Goal: Check status: Check status

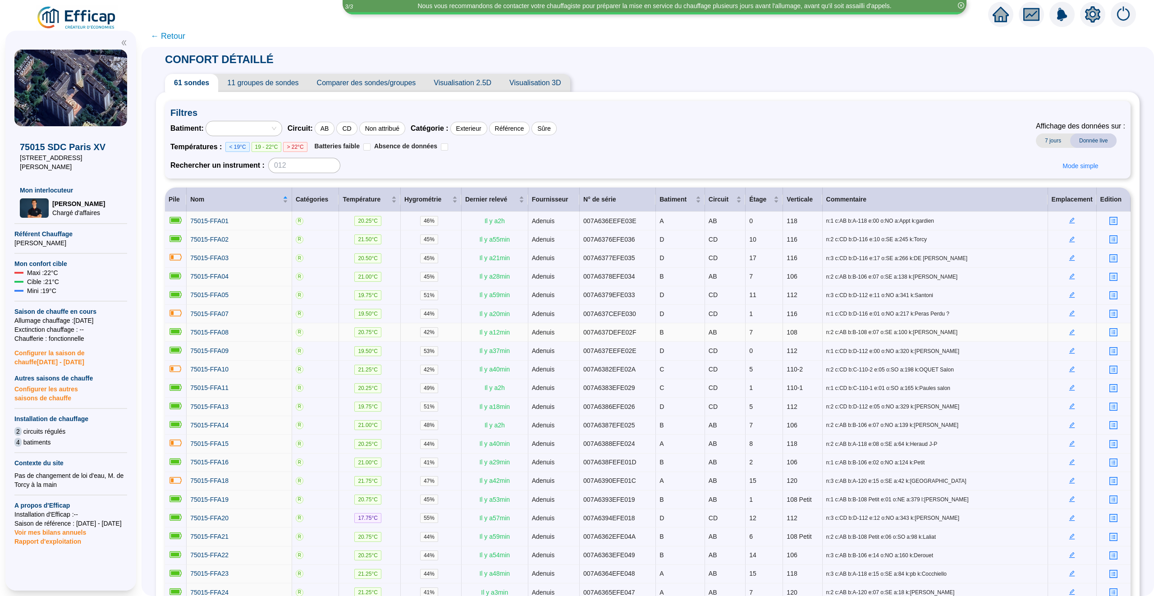
scroll to position [213, 0]
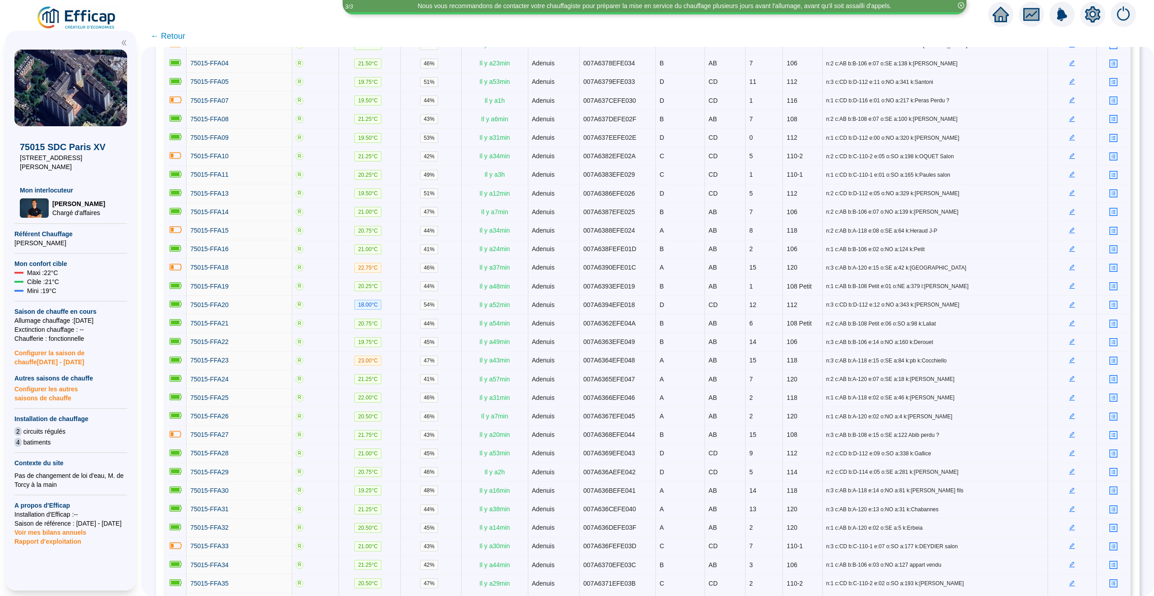
click at [1005, 12] on icon "home" at bounding box center [1001, 14] width 16 height 15
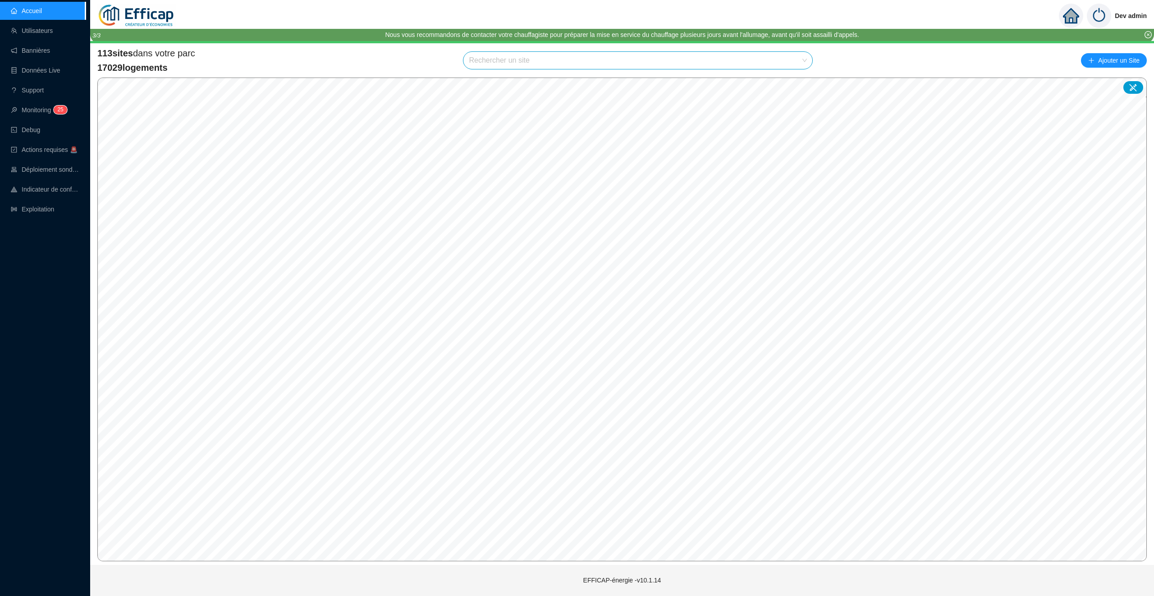
click at [503, 65] on input "search" at bounding box center [634, 60] width 330 height 17
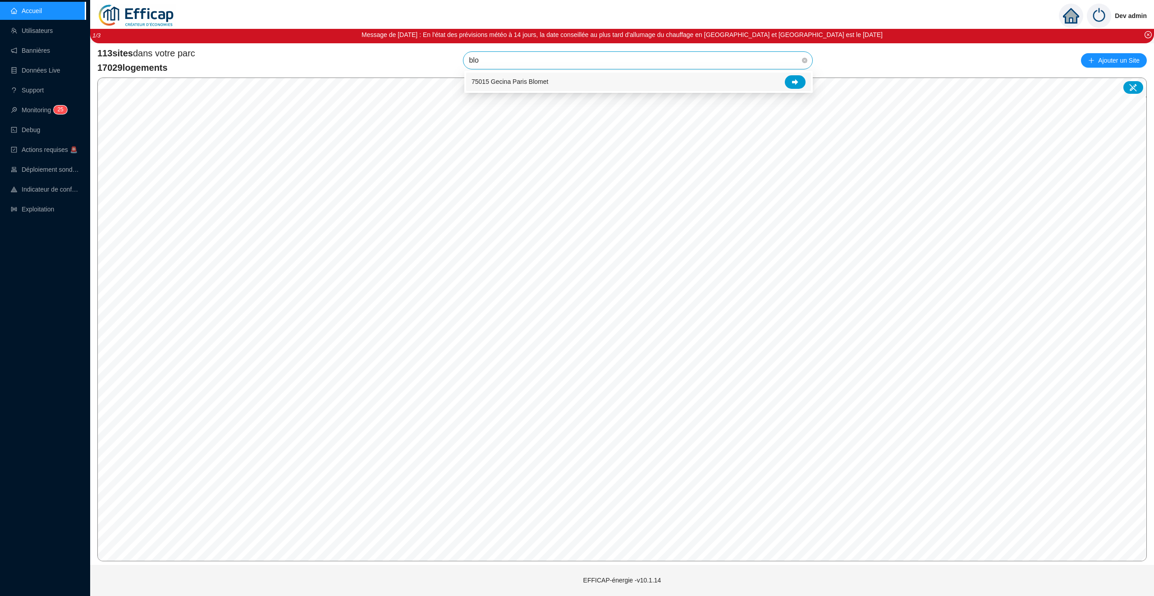
type input "blom"
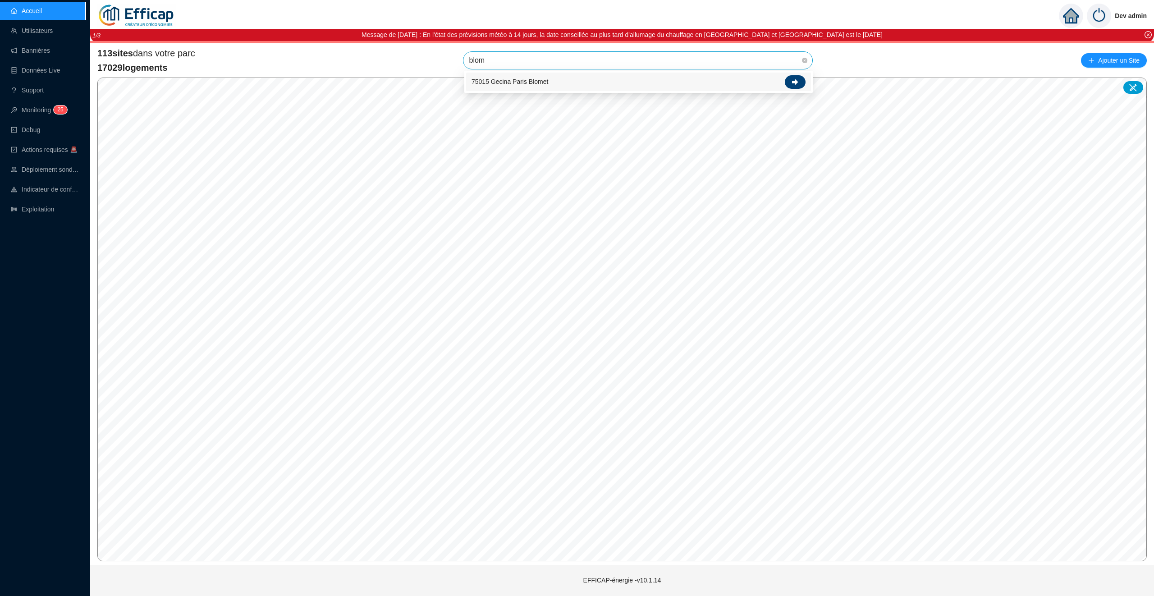
click at [799, 81] on div at bounding box center [795, 82] width 21 height 14
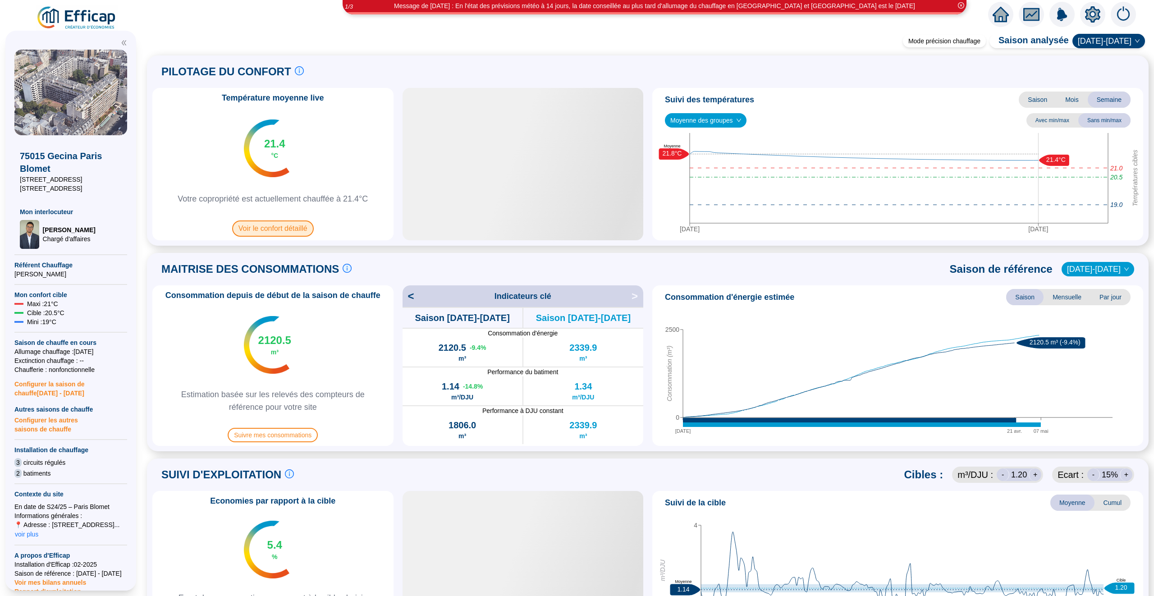
click at [280, 228] on span "Voir le confort détaillé" at bounding box center [273, 229] width 82 height 16
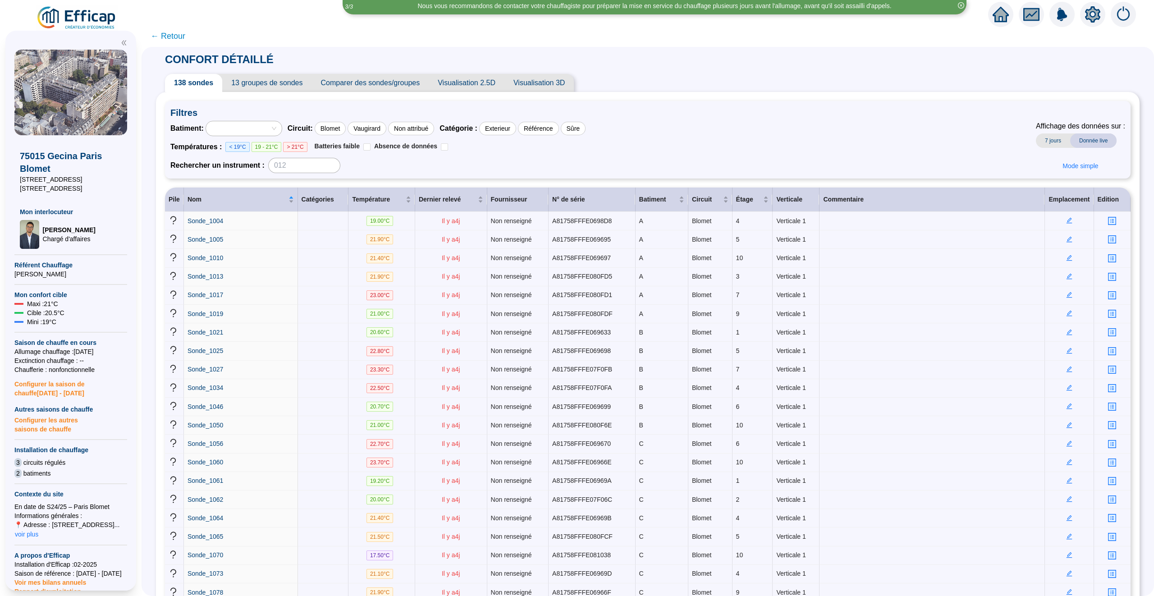
click at [173, 37] on span "← Retour" at bounding box center [168, 36] width 35 height 13
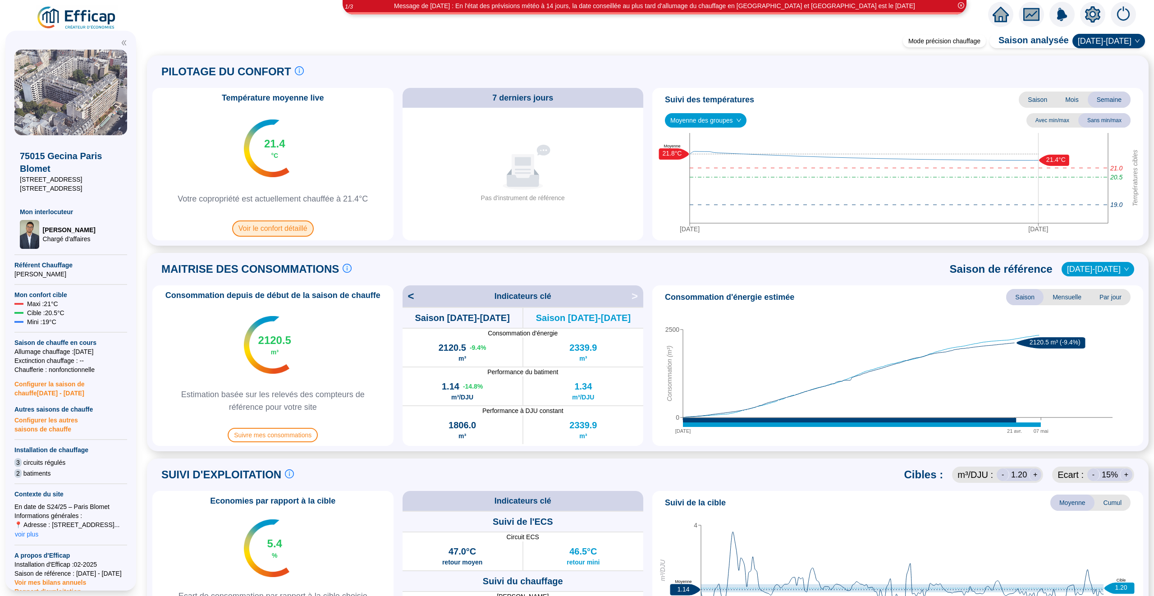
click at [279, 234] on span "Voir le confort détaillé" at bounding box center [273, 229] width 82 height 16
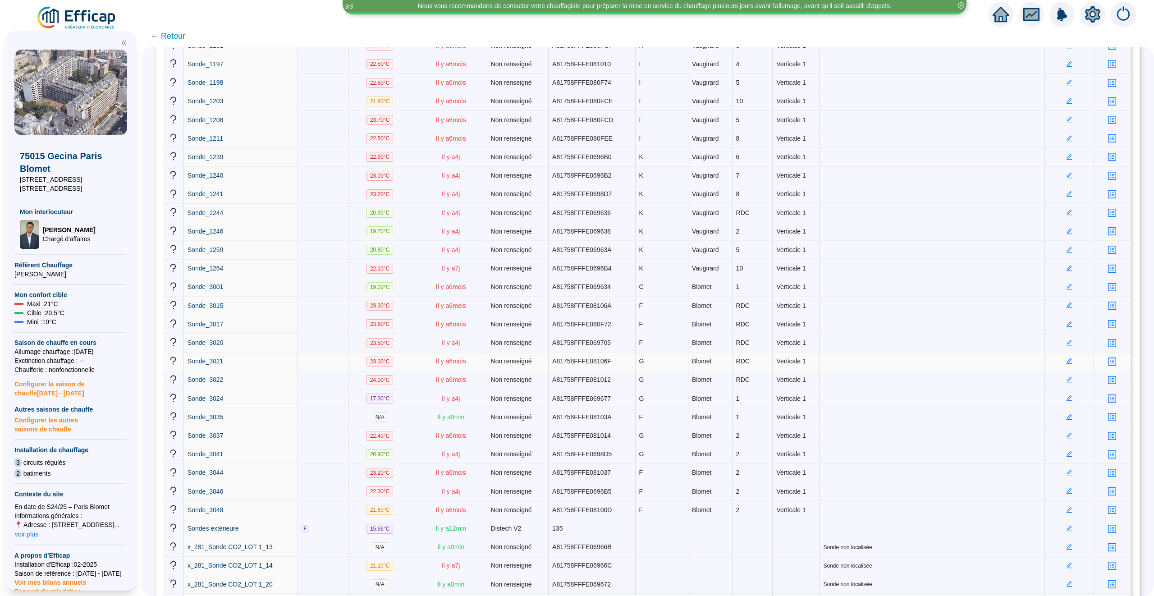
scroll to position [1106, 0]
drag, startPoint x: 460, startPoint y: 383, endPoint x: 438, endPoint y: 383, distance: 22.1
click at [438, 363] on span "Il y a 6 mois" at bounding box center [451, 359] width 30 height 7
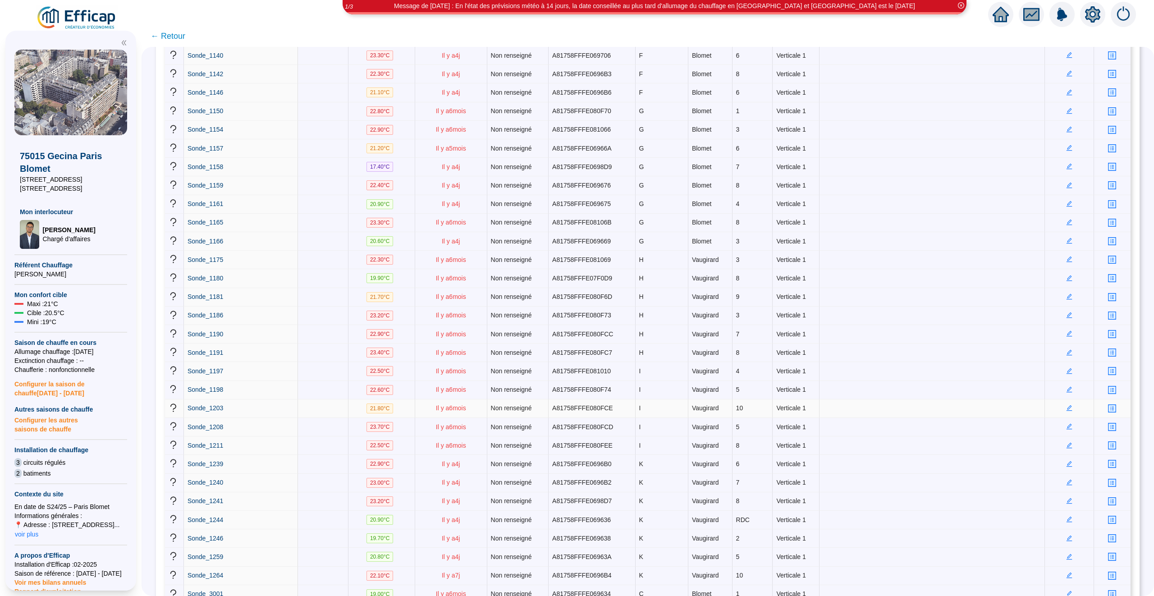
scroll to position [786, 0]
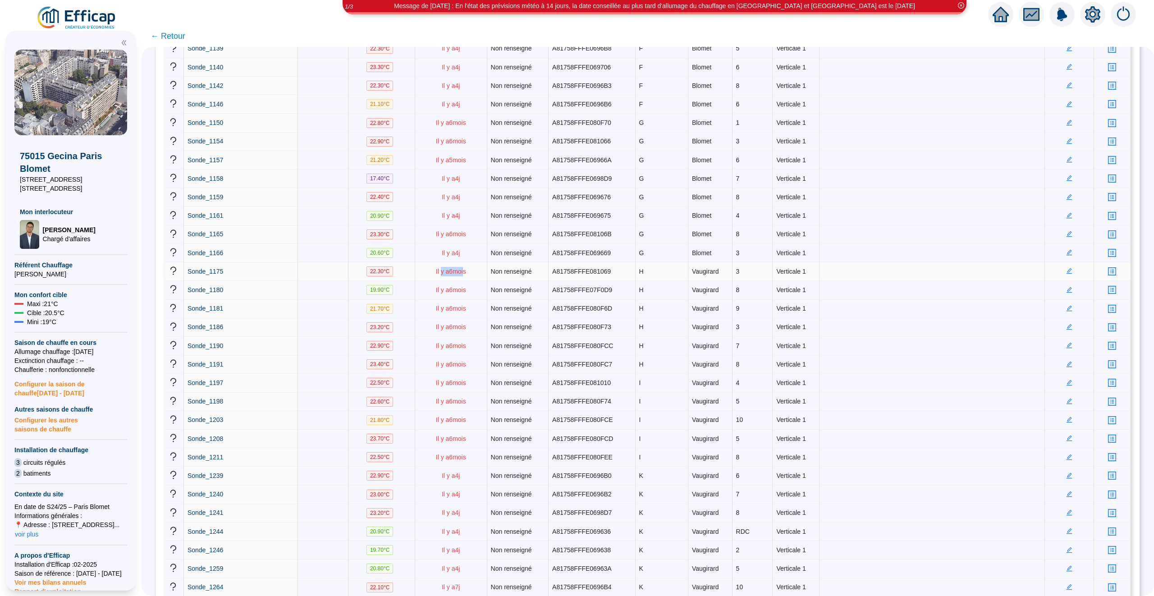
drag, startPoint x: 437, startPoint y: 287, endPoint x: 463, endPoint y: 287, distance: 25.3
click at [463, 275] on span "Il y a 6 mois" at bounding box center [451, 271] width 30 height 7
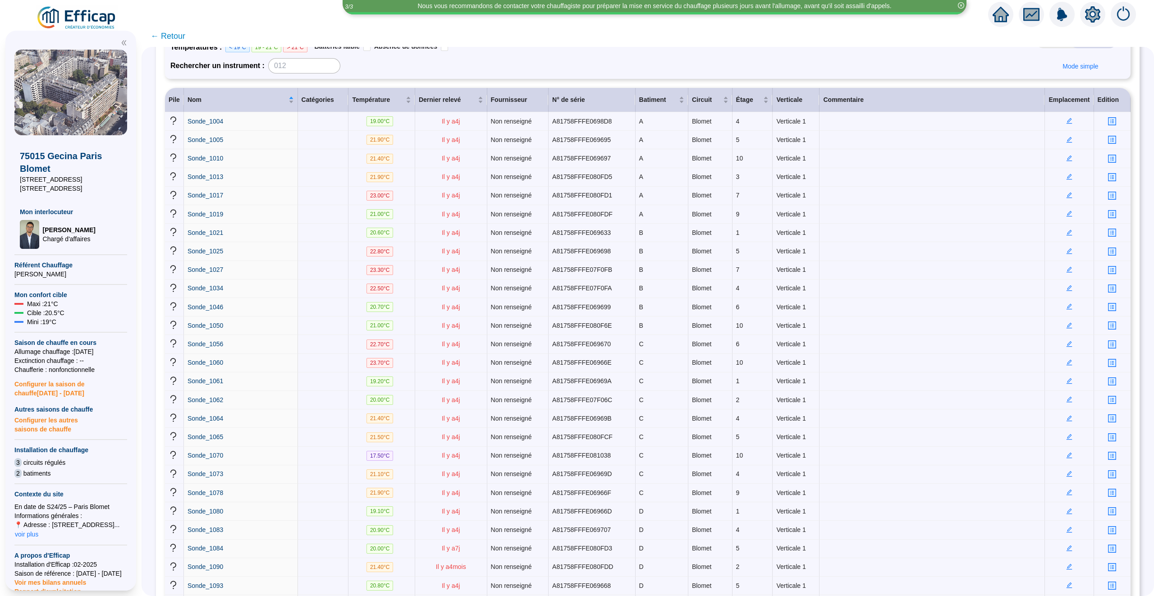
scroll to position [98, 0]
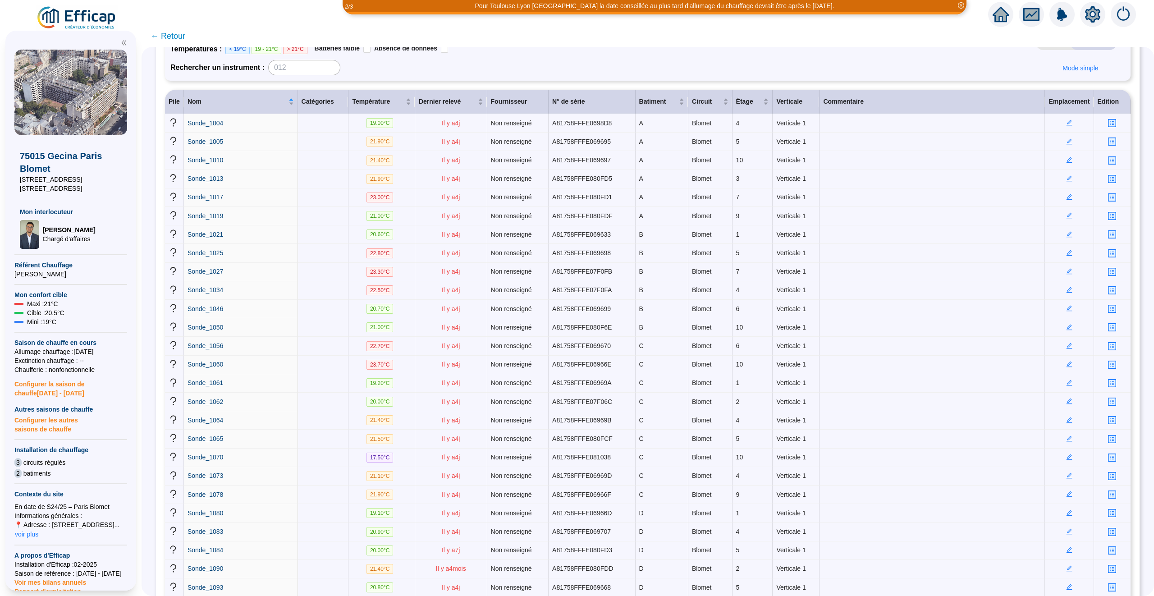
click at [1000, 17] on icon "home" at bounding box center [1001, 14] width 16 height 16
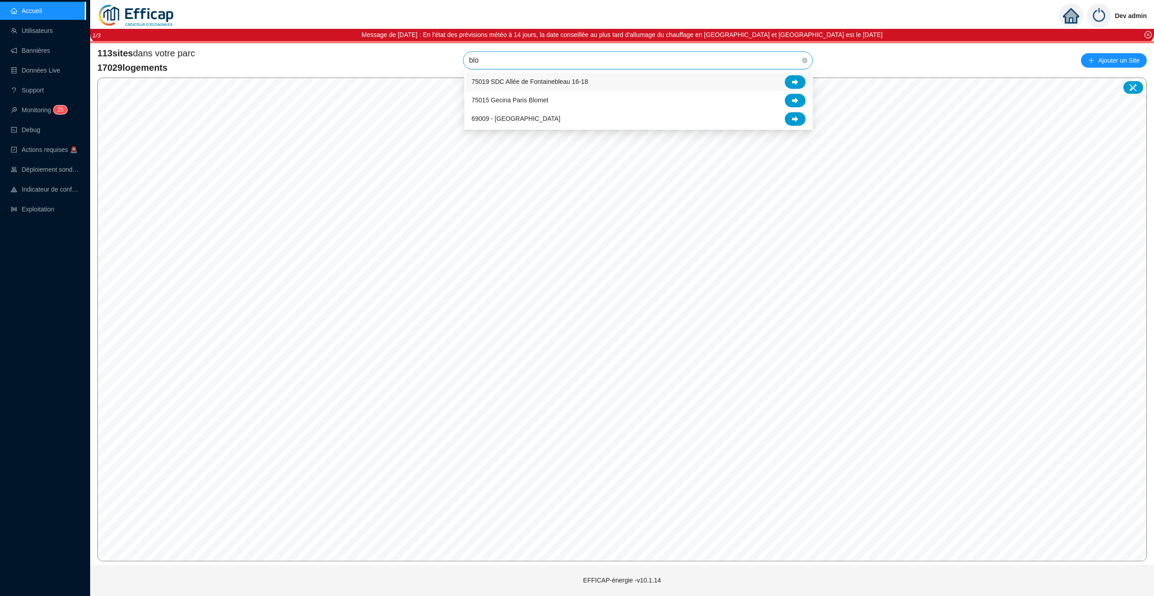
type input "blom"
click at [801, 79] on div at bounding box center [795, 82] width 21 height 14
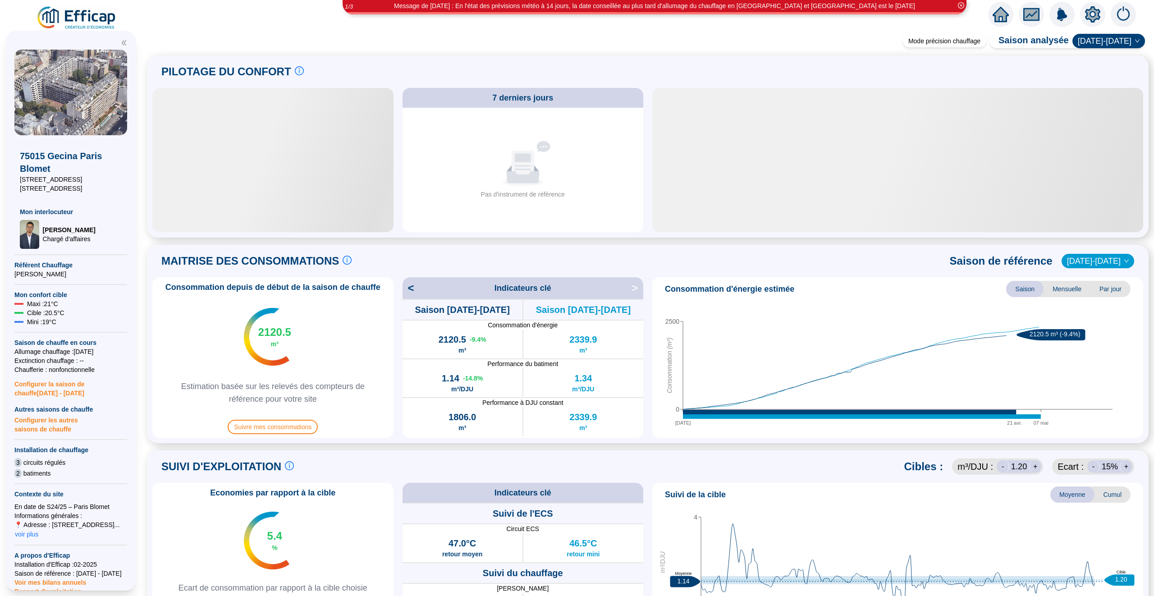
click at [1002, 18] on icon "home" at bounding box center [1001, 14] width 16 height 15
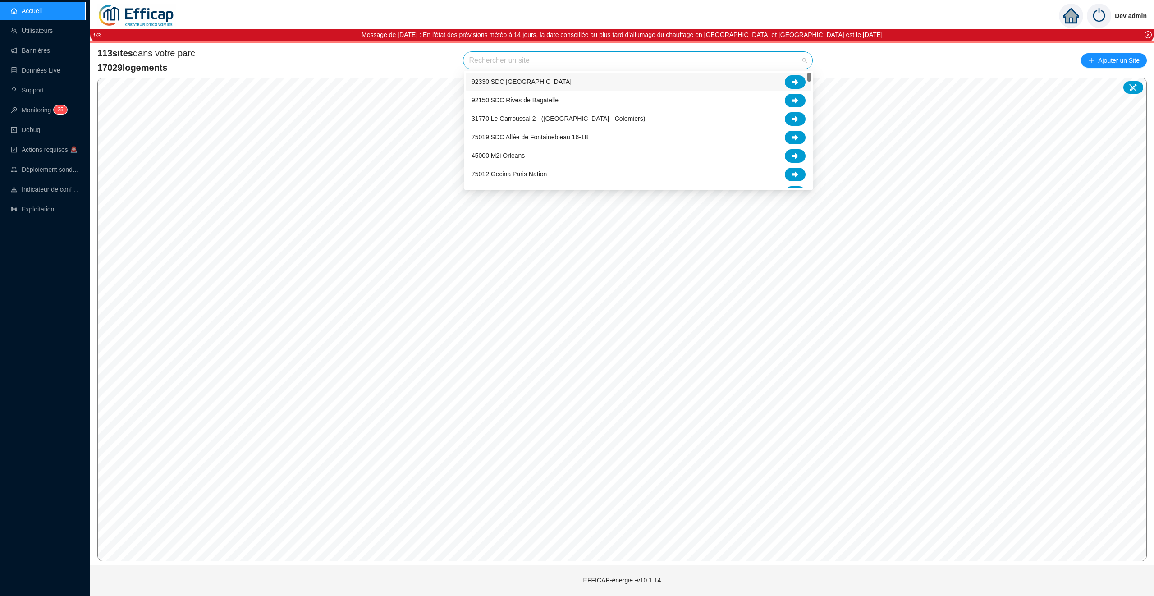
click at [510, 68] on input "search" at bounding box center [634, 60] width 330 height 17
click at [508, 62] on input "search" at bounding box center [634, 60] width 330 height 17
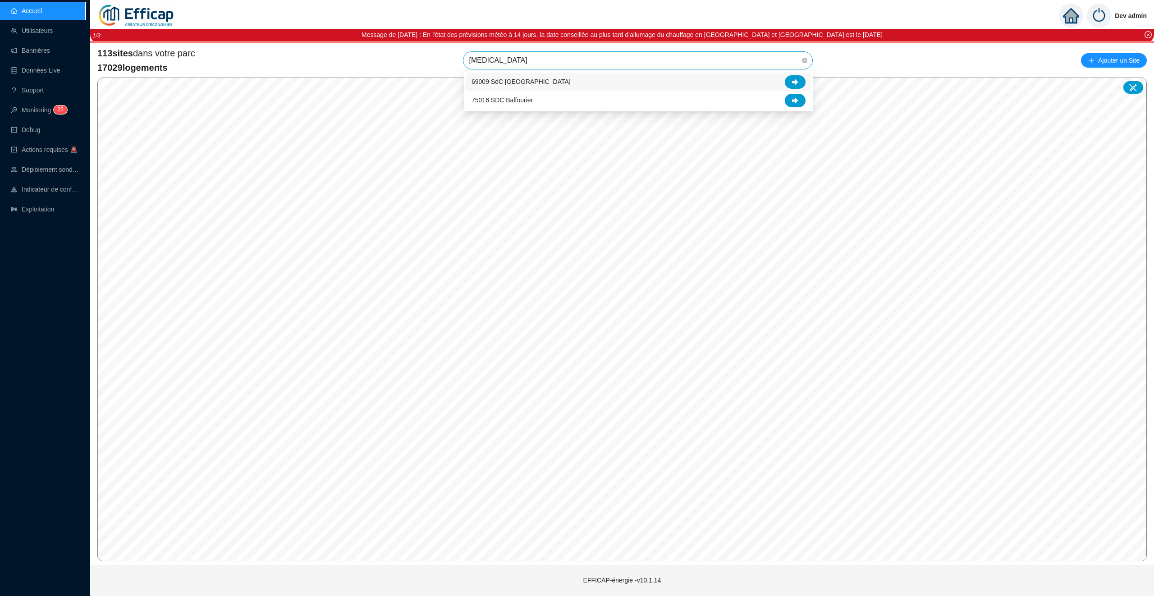
type input "balm"
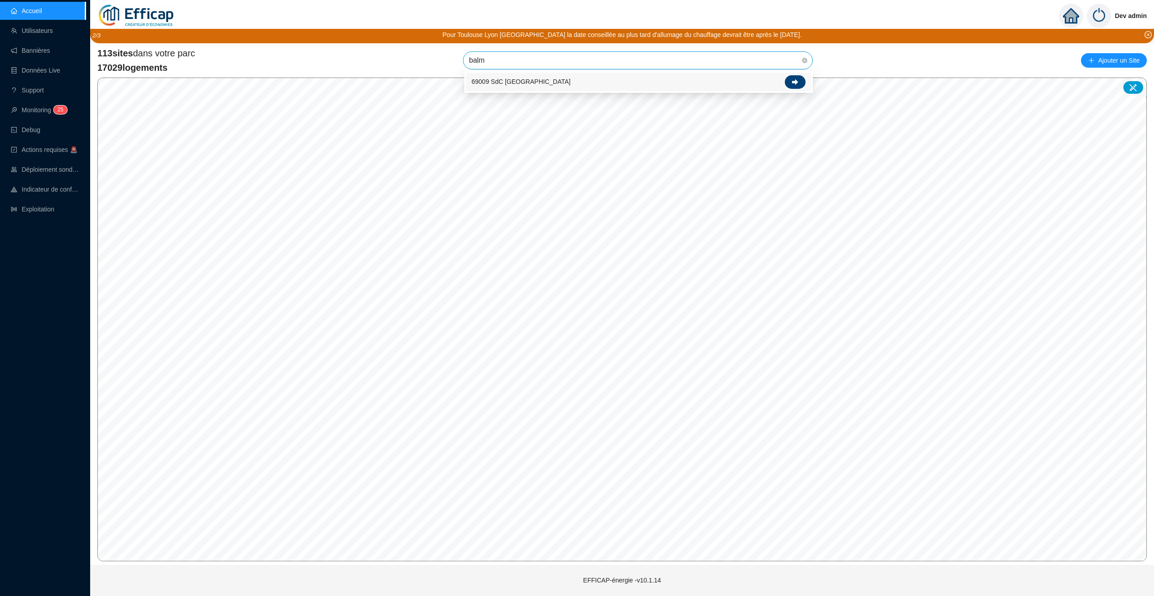
click at [794, 79] on icon at bounding box center [795, 82] width 6 height 6
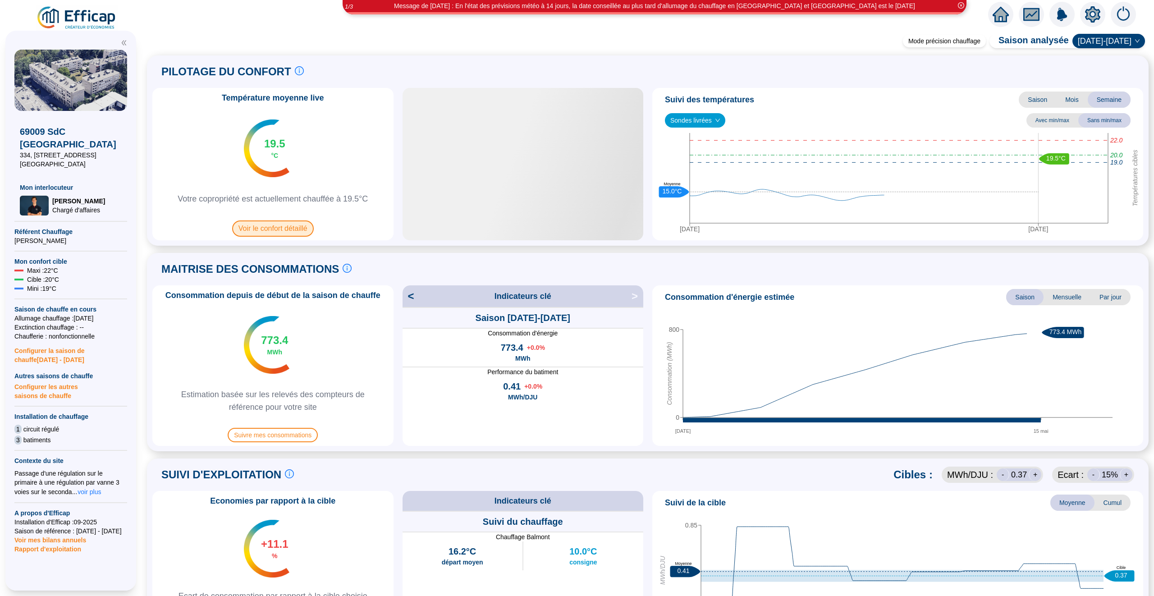
click at [267, 223] on span "Voir le confort détaillé" at bounding box center [273, 229] width 82 height 16
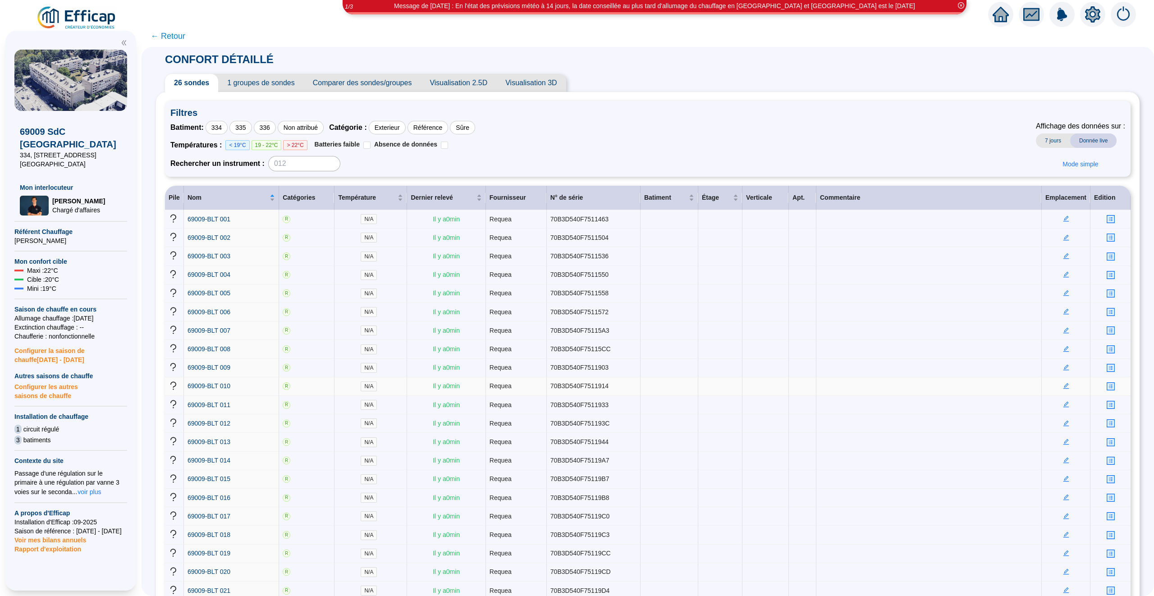
scroll to position [155, 0]
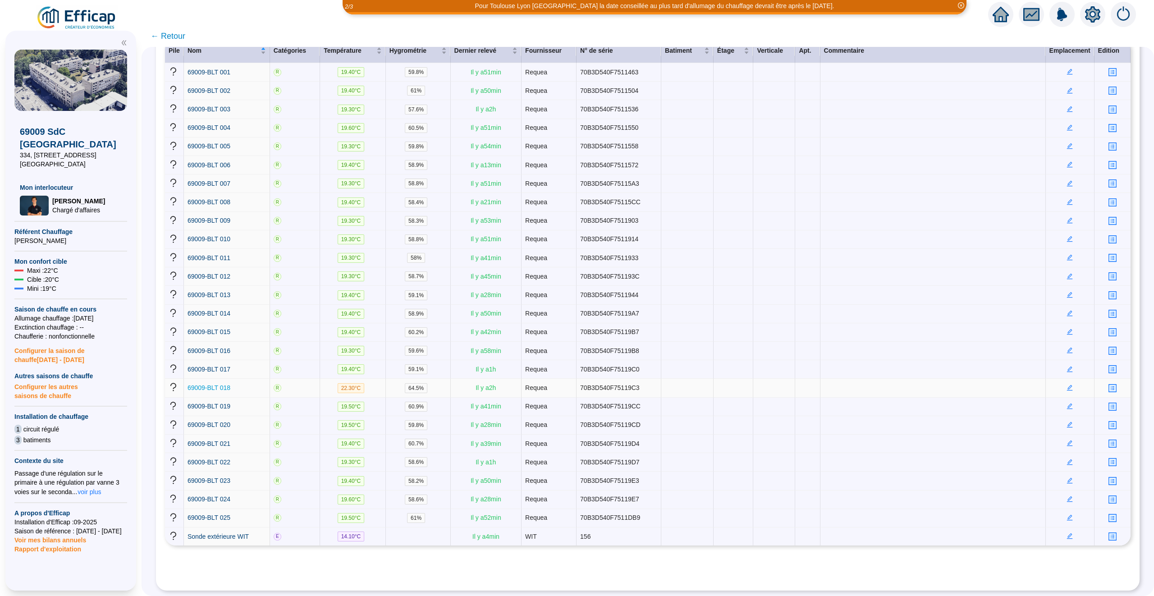
click at [229, 385] on span "69009-BLT 018" at bounding box center [209, 387] width 43 height 7
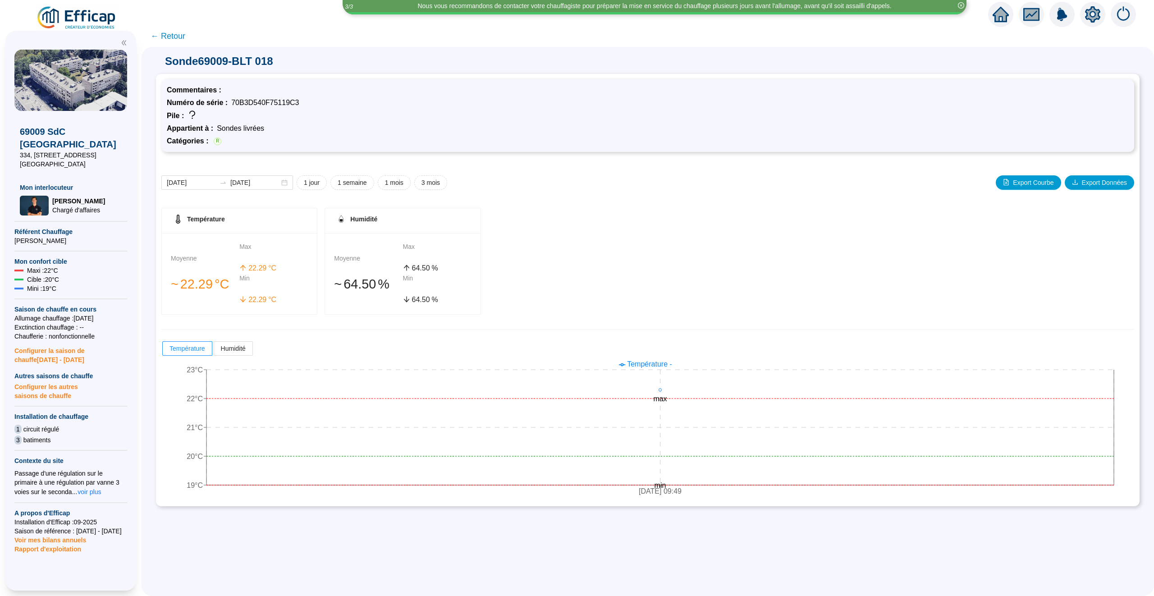
click at [172, 35] on span "← Retour" at bounding box center [168, 36] width 35 height 13
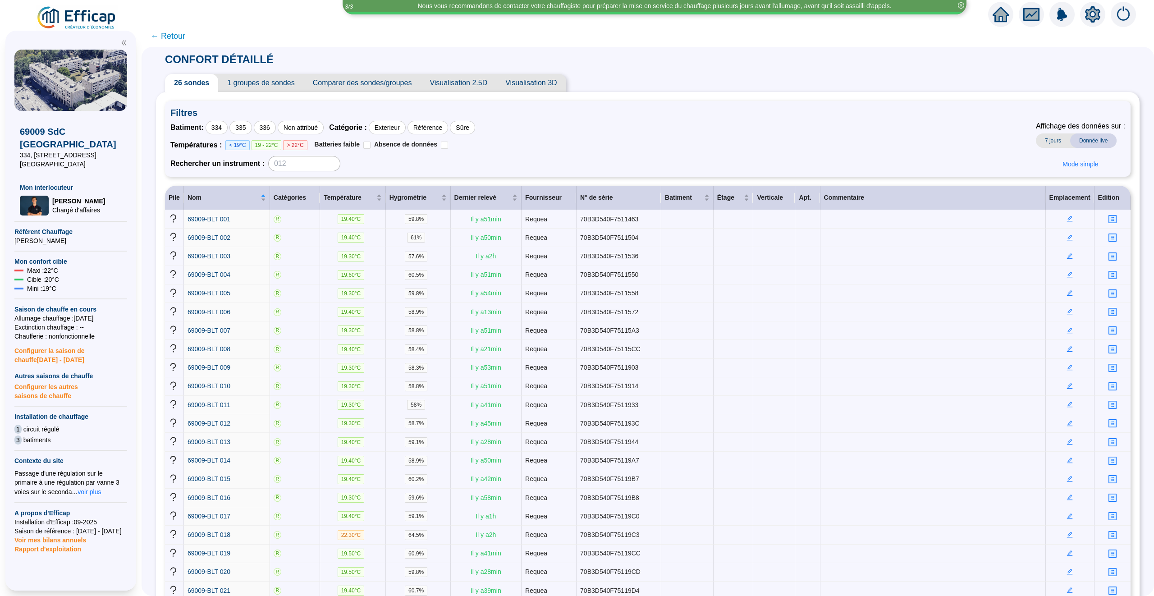
click at [170, 35] on span "← Retour" at bounding box center [168, 36] width 35 height 13
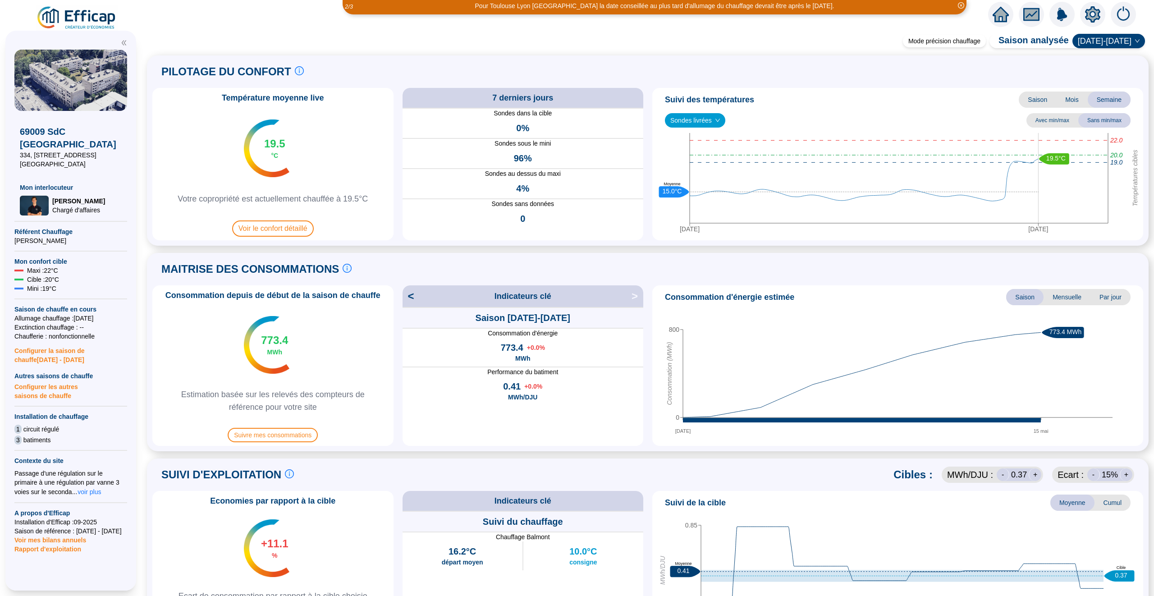
click at [994, 14] on icon "home" at bounding box center [1001, 14] width 16 height 15
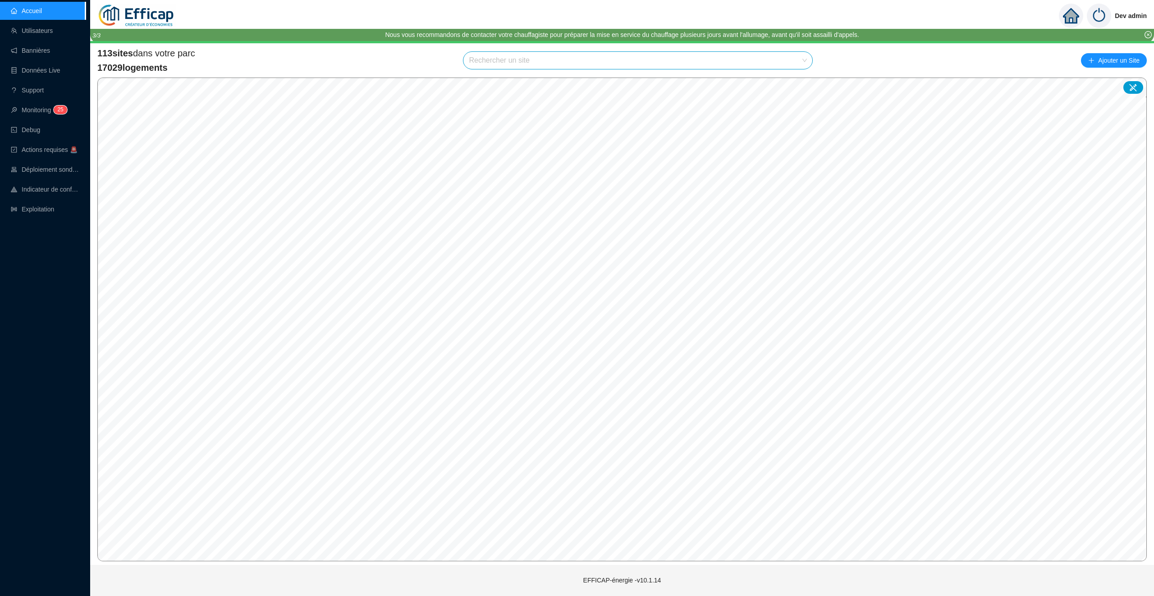
click at [525, 57] on input "search" at bounding box center [634, 60] width 330 height 17
type input "blom"
click at [800, 78] on div at bounding box center [795, 82] width 21 height 14
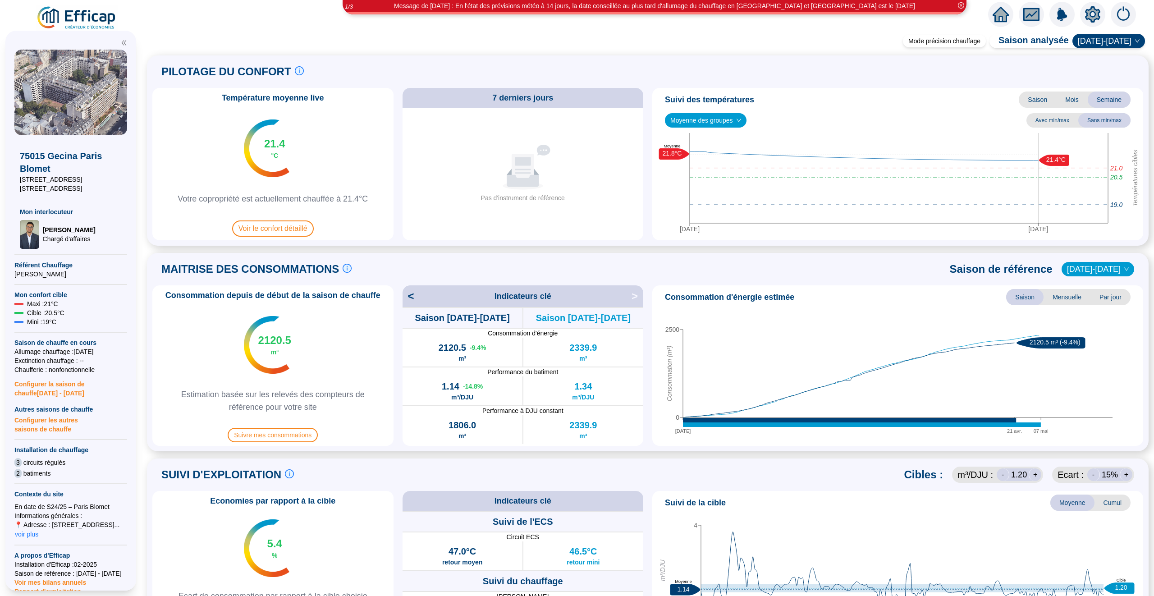
click at [1004, 19] on icon "home" at bounding box center [1001, 14] width 16 height 13
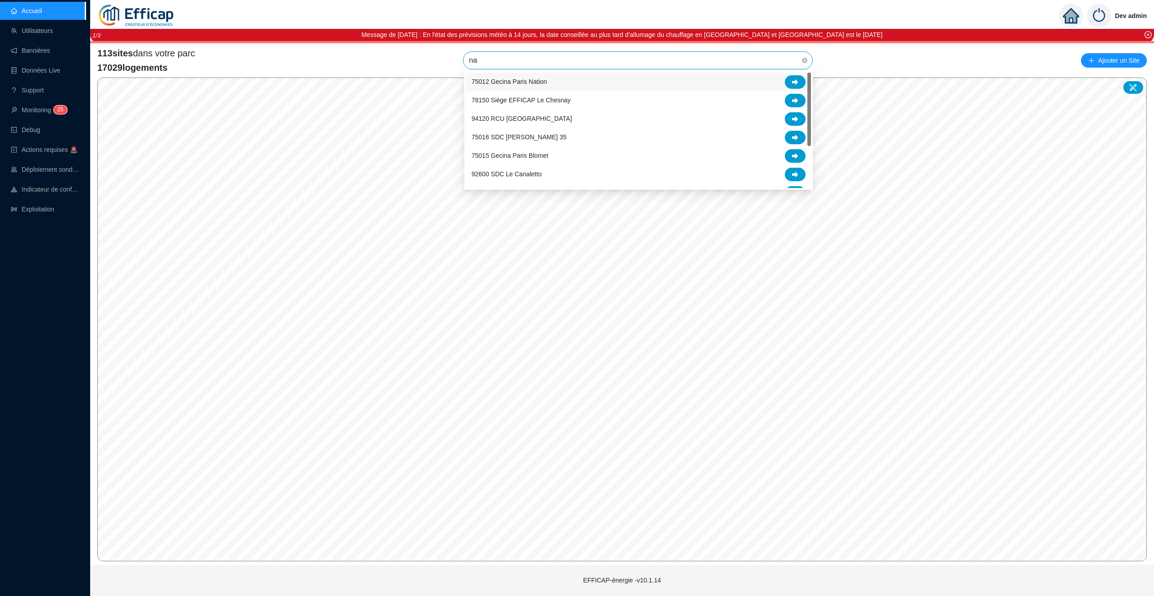
type input "nat"
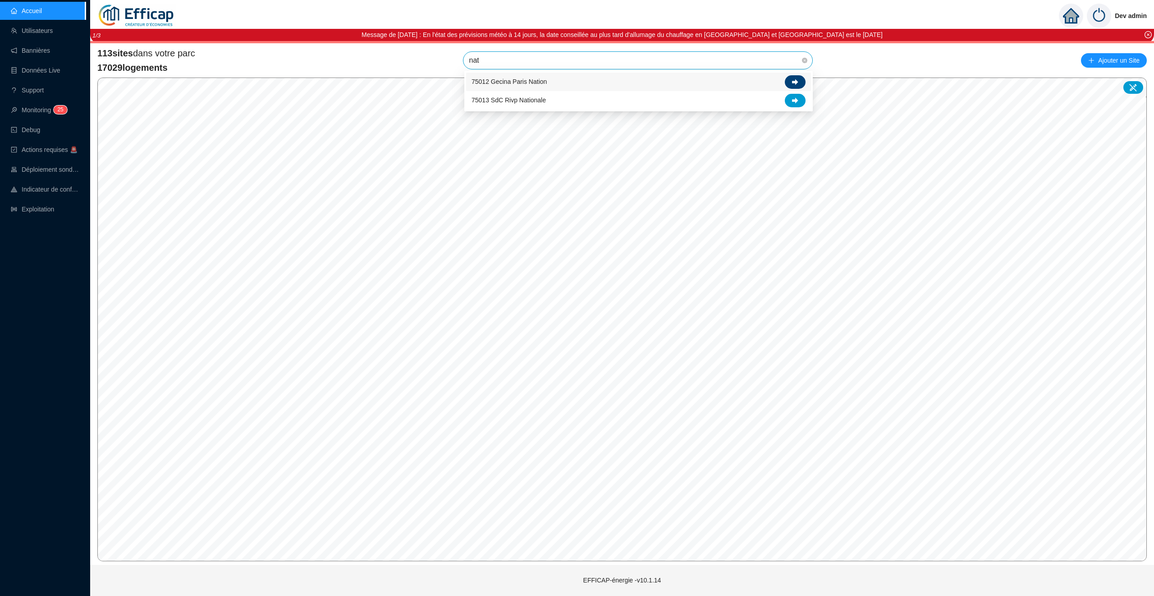
click at [791, 80] on div at bounding box center [795, 82] width 21 height 14
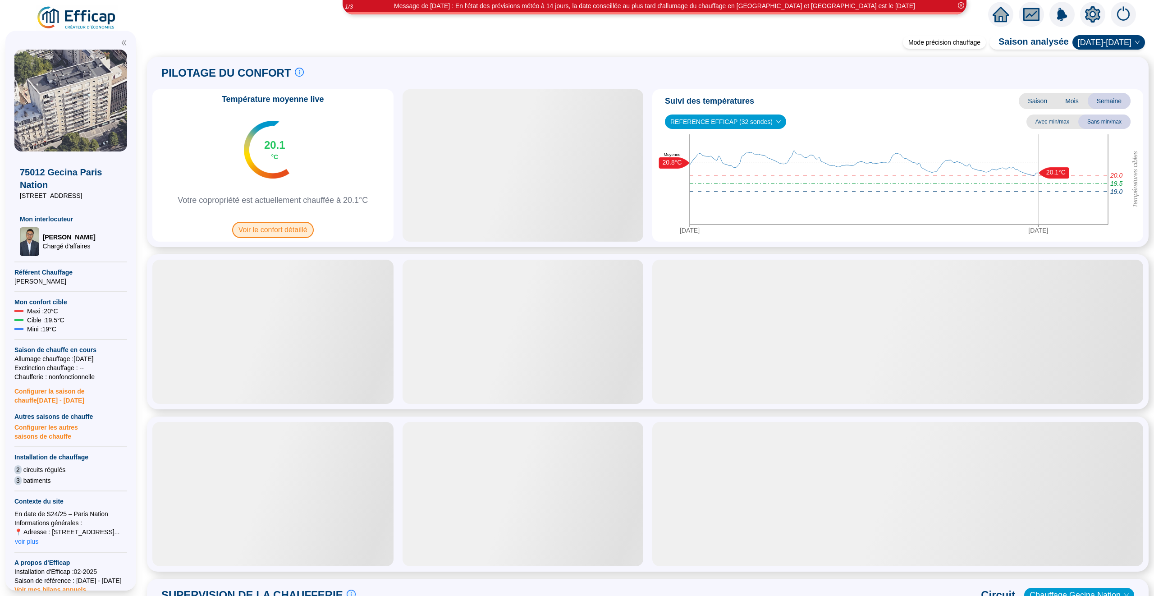
click at [270, 228] on span "Voir le confort détaillé" at bounding box center [273, 230] width 82 height 16
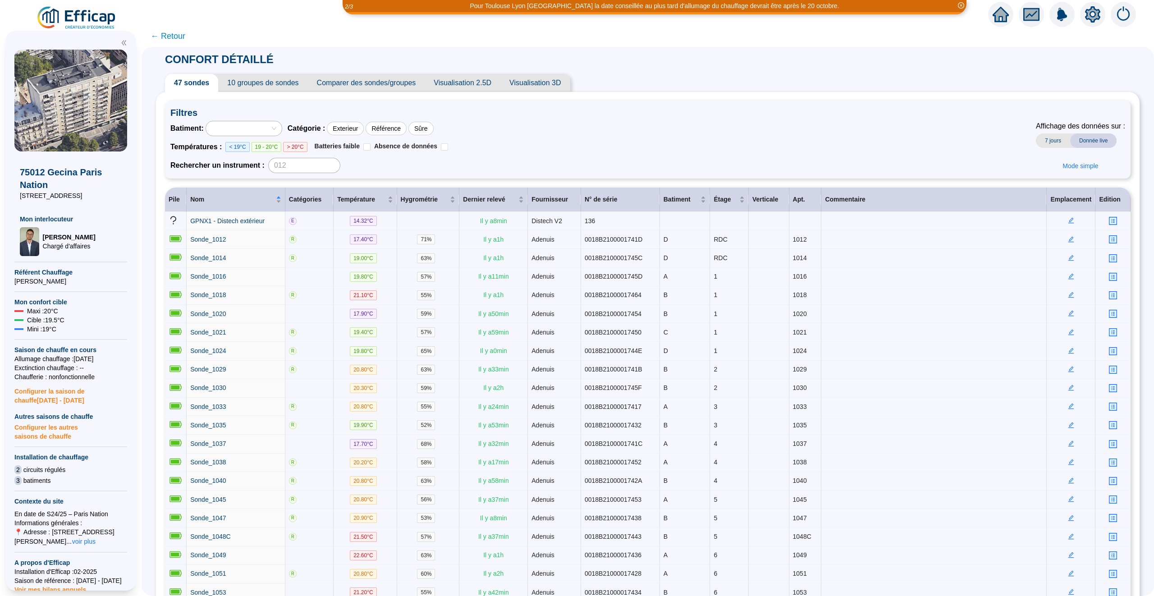
click at [169, 37] on span "← Retour" at bounding box center [168, 36] width 35 height 13
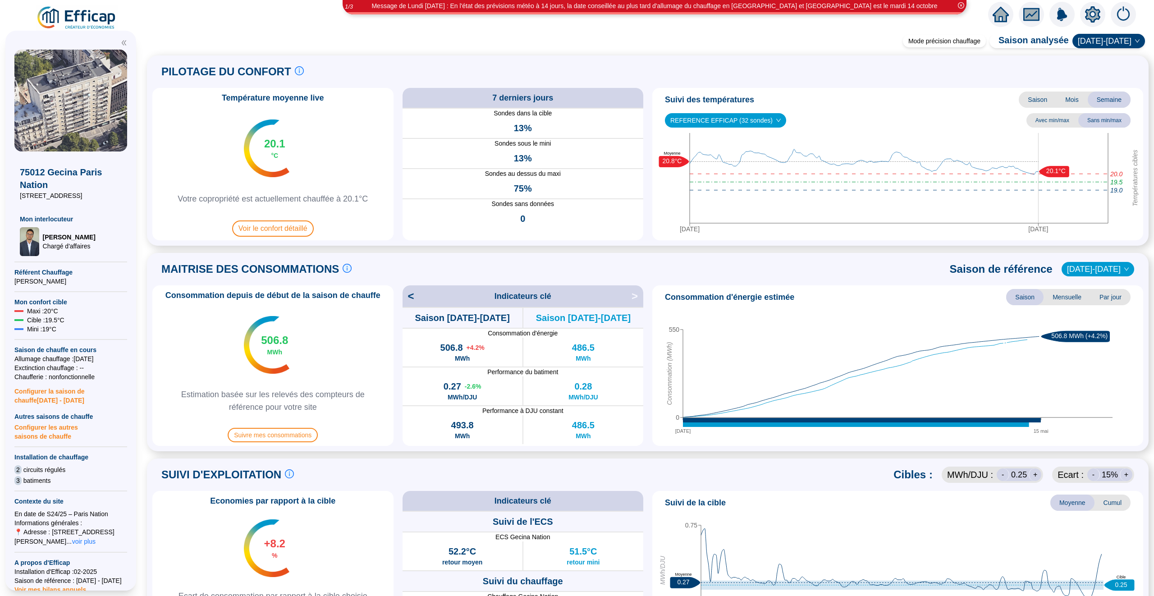
click at [1001, 17] on icon "home" at bounding box center [1001, 14] width 16 height 16
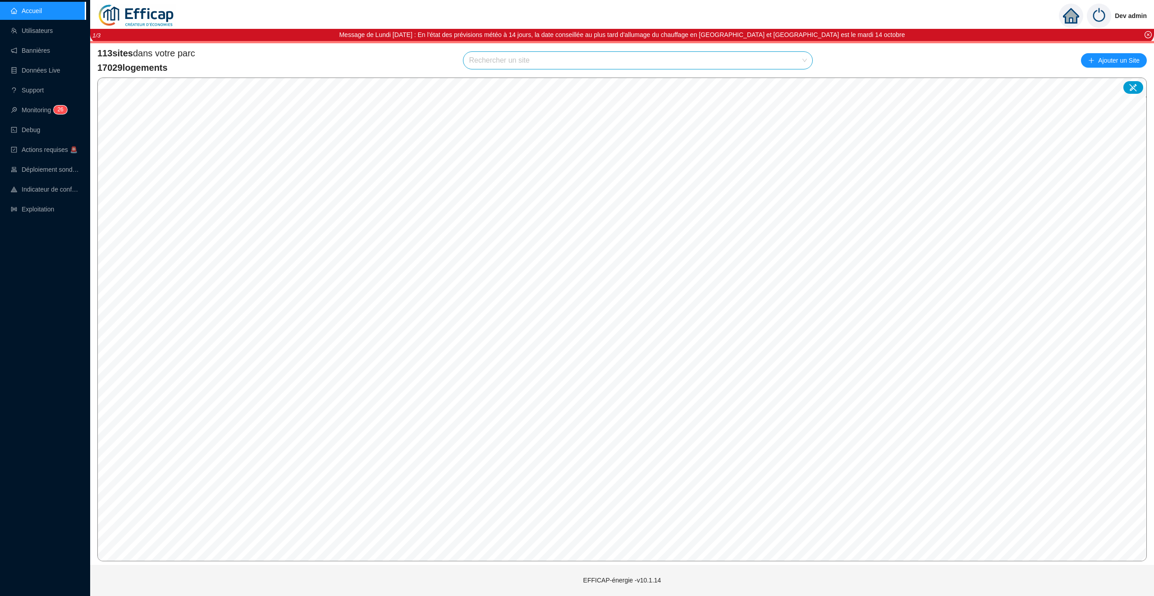
click at [524, 64] on input "search" at bounding box center [634, 60] width 330 height 17
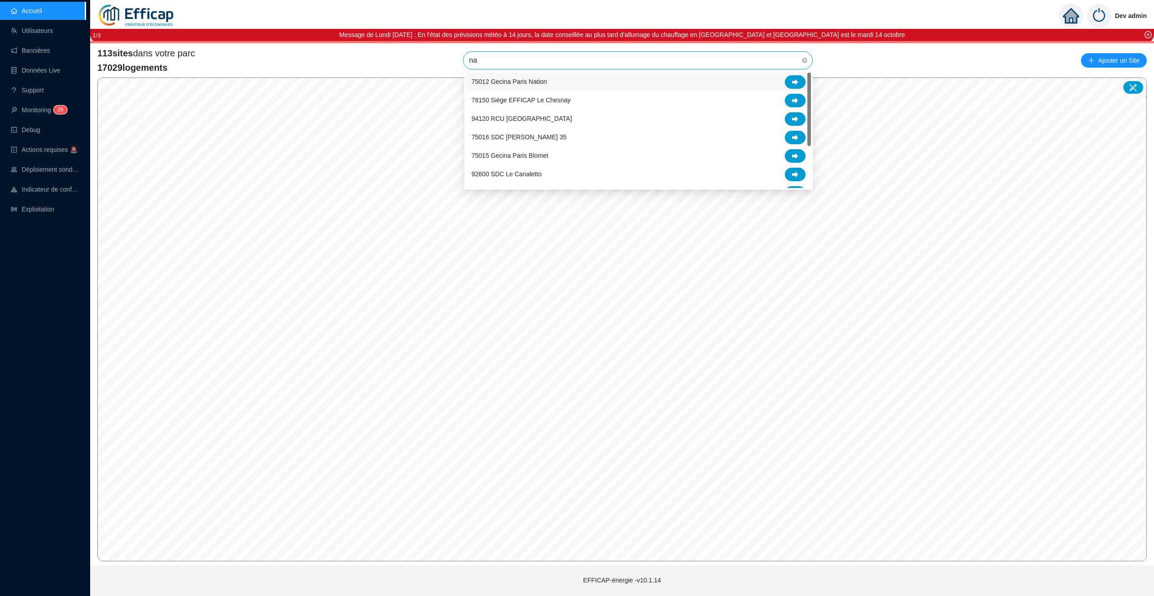
type input "nat"
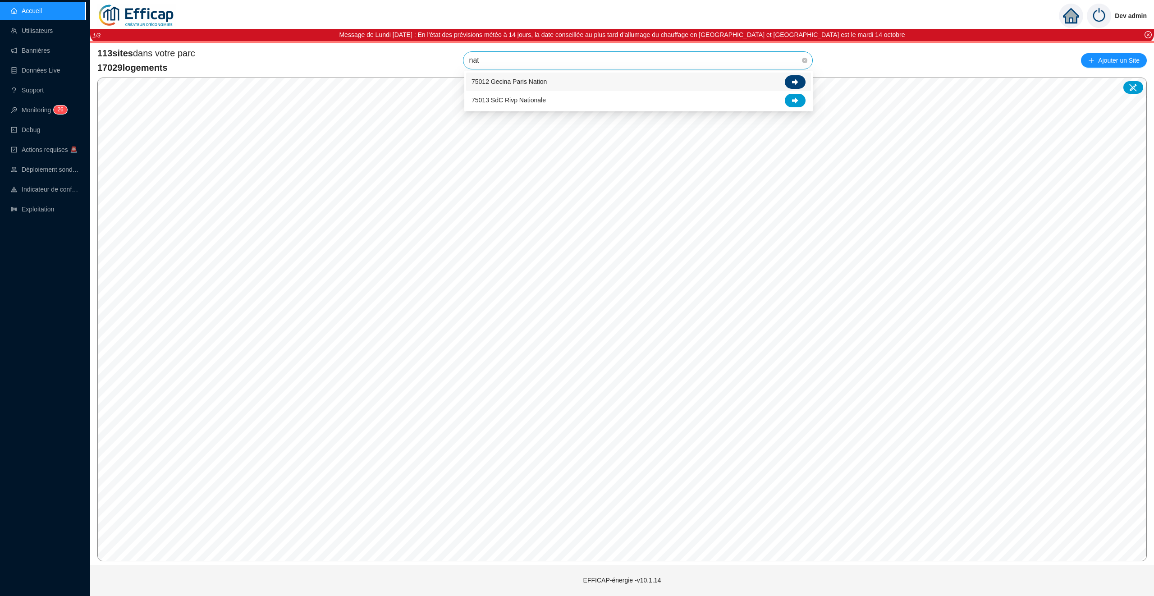
click at [797, 79] on icon at bounding box center [795, 82] width 6 height 6
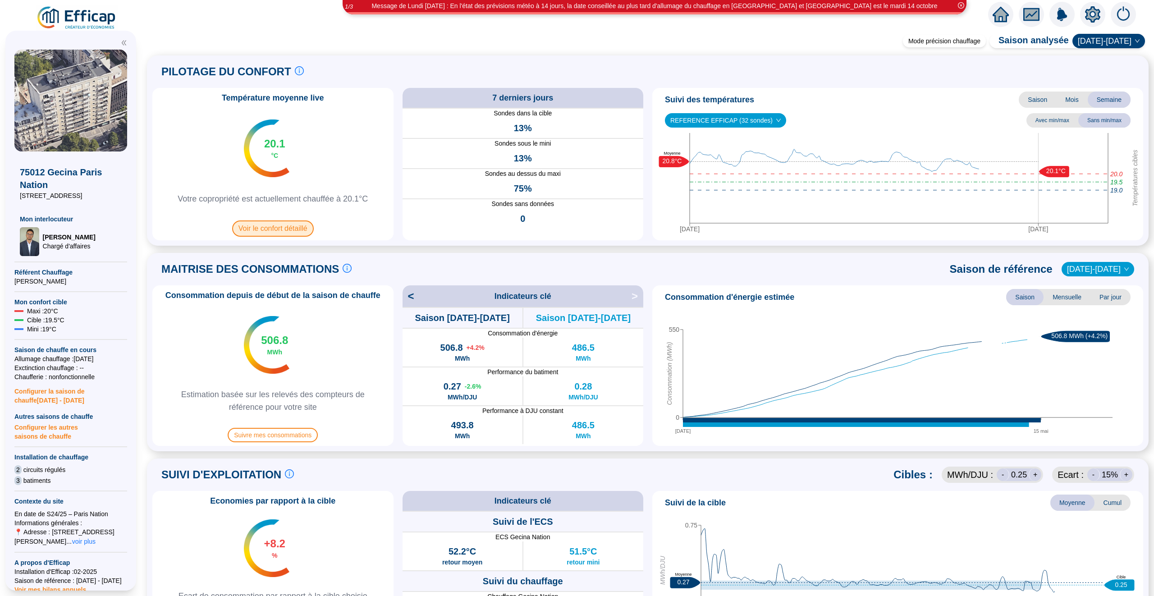
click at [292, 231] on span "Voir le confort détaillé" at bounding box center [273, 229] width 82 height 16
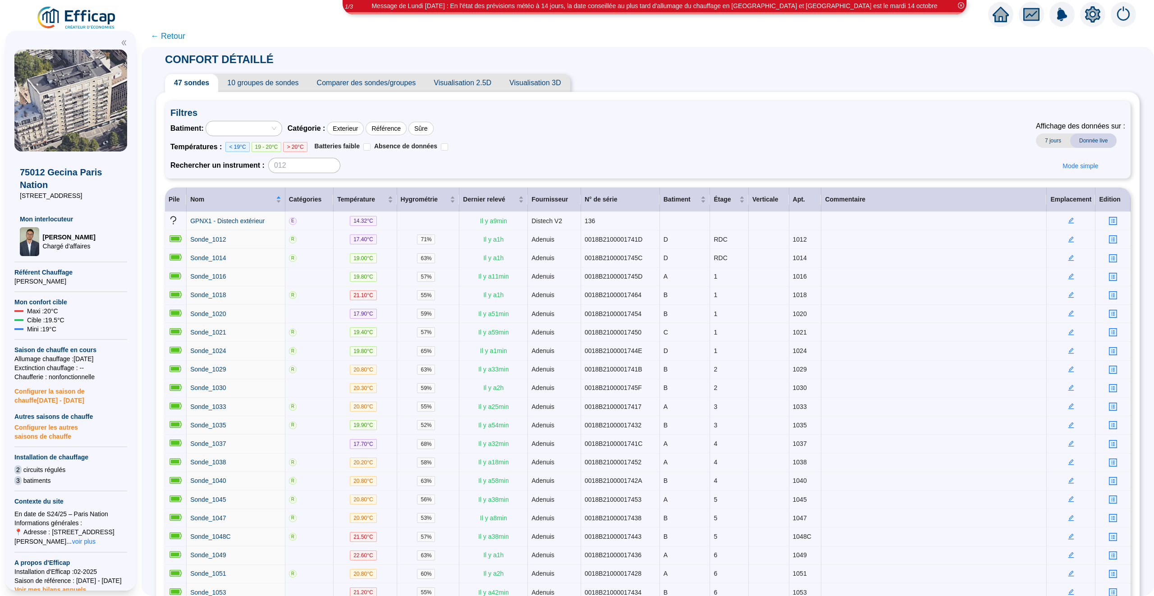
click at [999, 20] on icon "home" at bounding box center [1001, 14] width 16 height 15
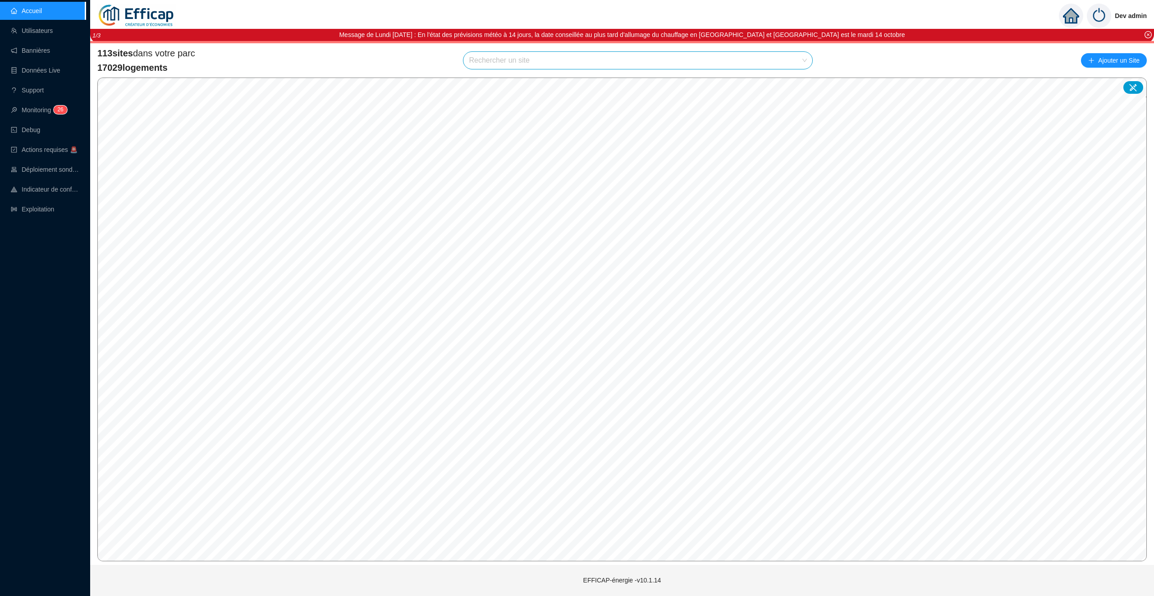
click at [38, 222] on div "Accueil Utilisateurs Bannières Données Live Support Monitoring 2 6 Debug Action…" at bounding box center [43, 298] width 86 height 596
click at [38, 213] on link "Exploitation" at bounding box center [32, 209] width 43 height 7
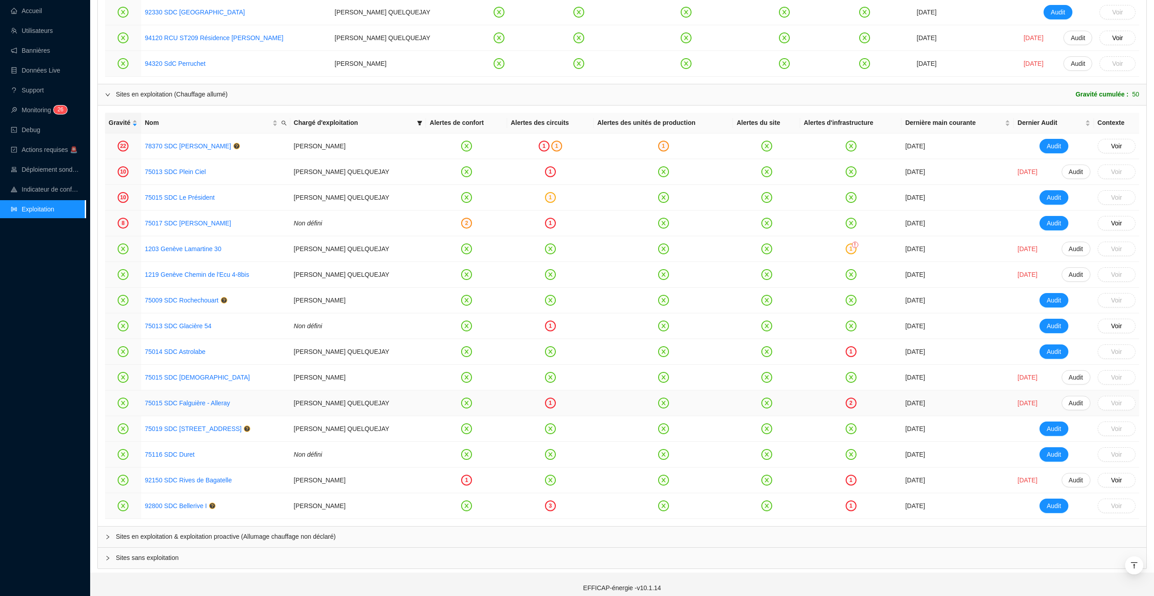
scroll to position [1014, 0]
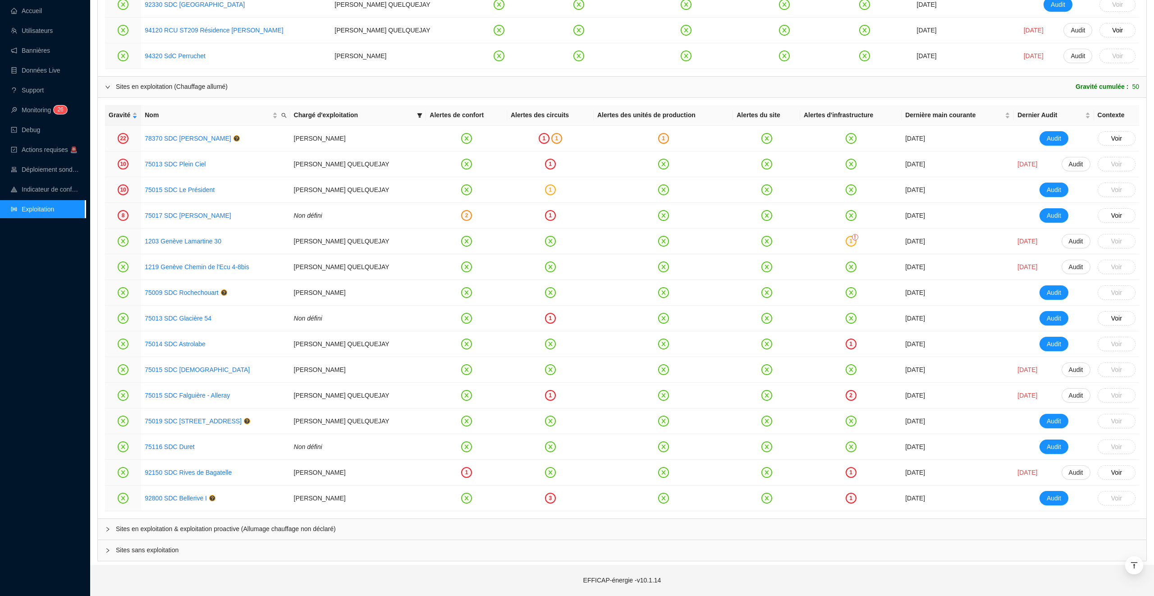
click at [569, 522] on div "Sites en exploitation & exploitation proactive (Allumage chauffage non déclaré)" at bounding box center [622, 529] width 1049 height 21
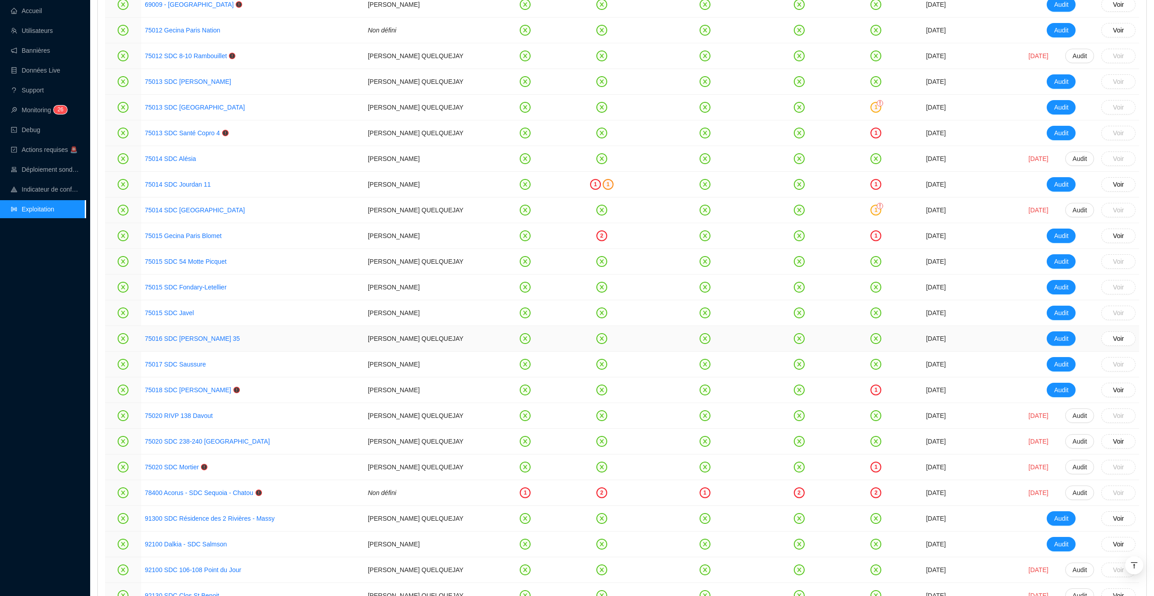
scroll to position [1646, 0]
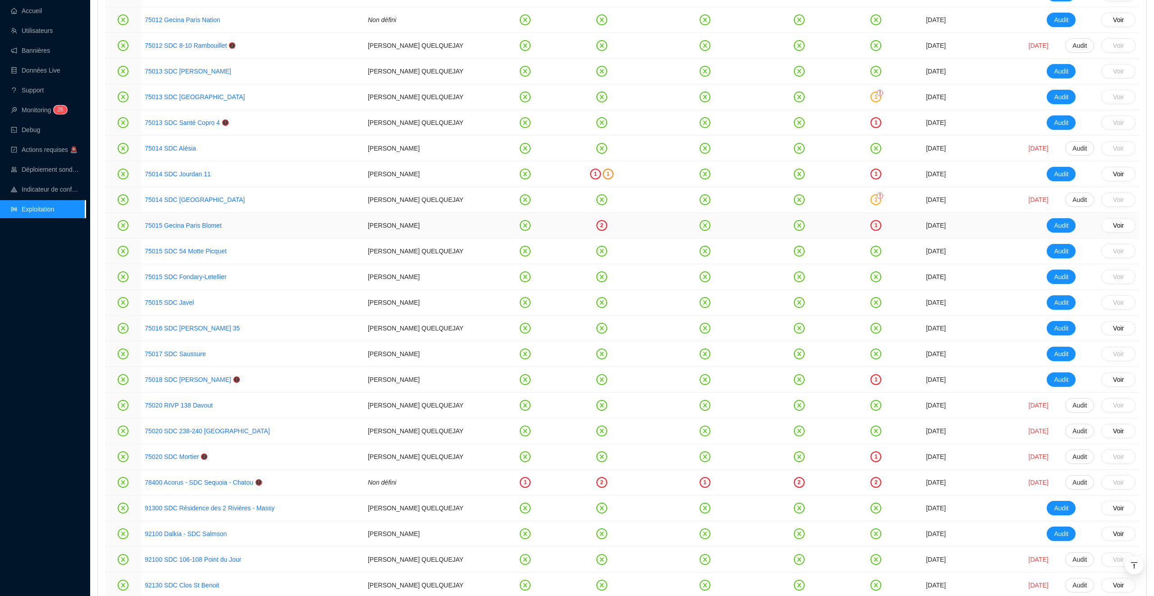
click at [871, 231] on div "1" at bounding box center [876, 225] width 11 height 11
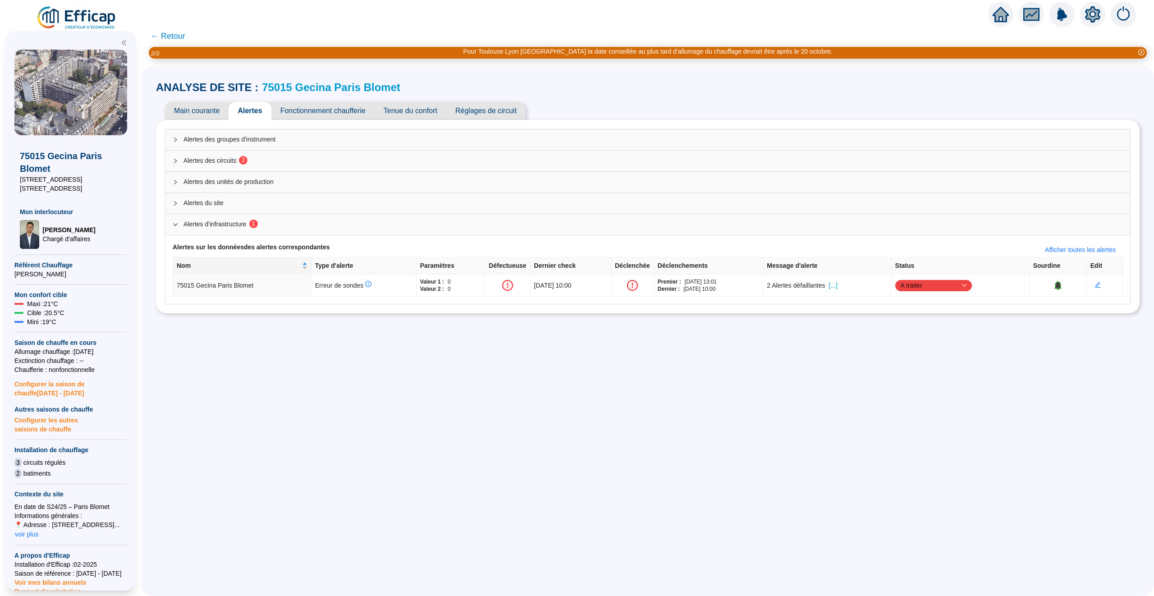
click at [439, 165] on span "Alertes des circuits 2" at bounding box center [654, 160] width 940 height 9
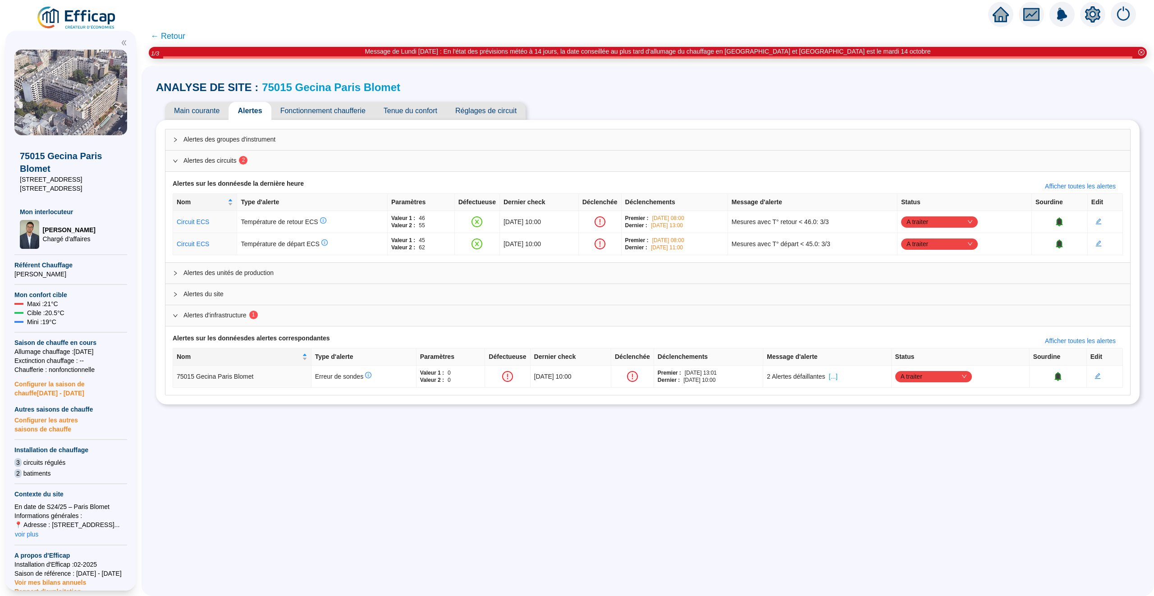
click at [991, 23] on div at bounding box center [1063, 14] width 148 height 25
click at [998, 16] on icon "home" at bounding box center [1001, 14] width 16 height 13
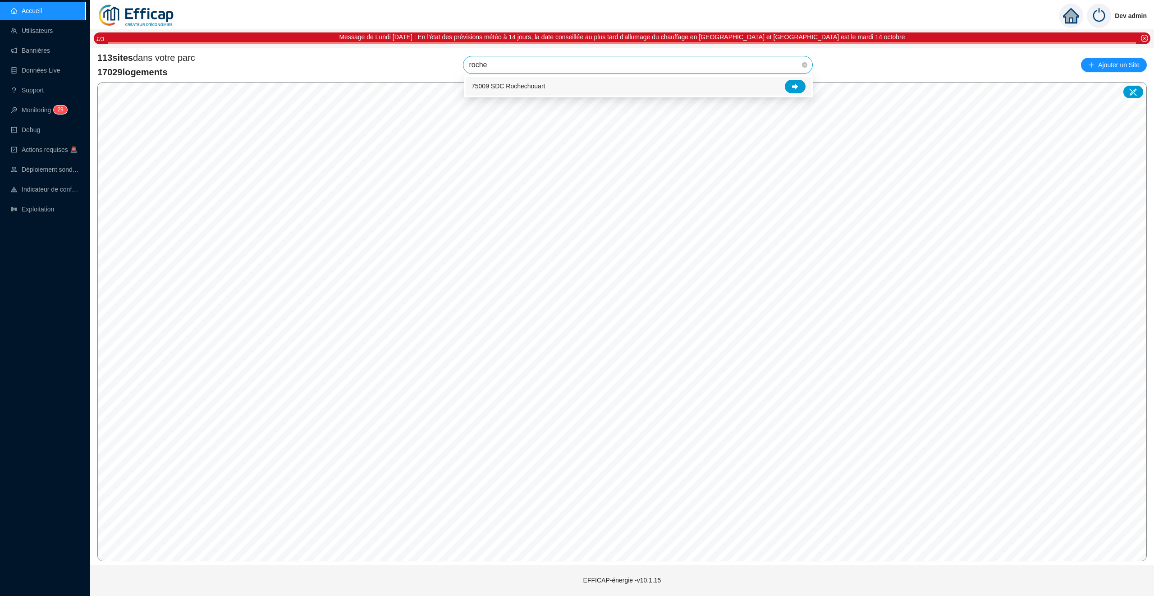
type input "rochec"
click at [801, 83] on div at bounding box center [795, 87] width 21 height 14
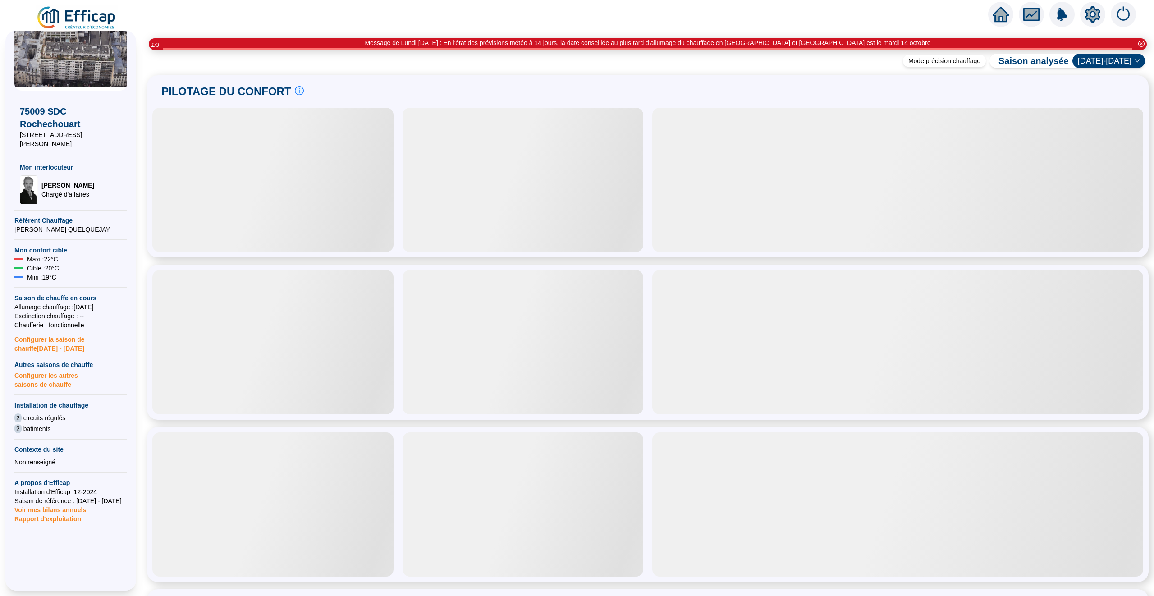
scroll to position [115, 0]
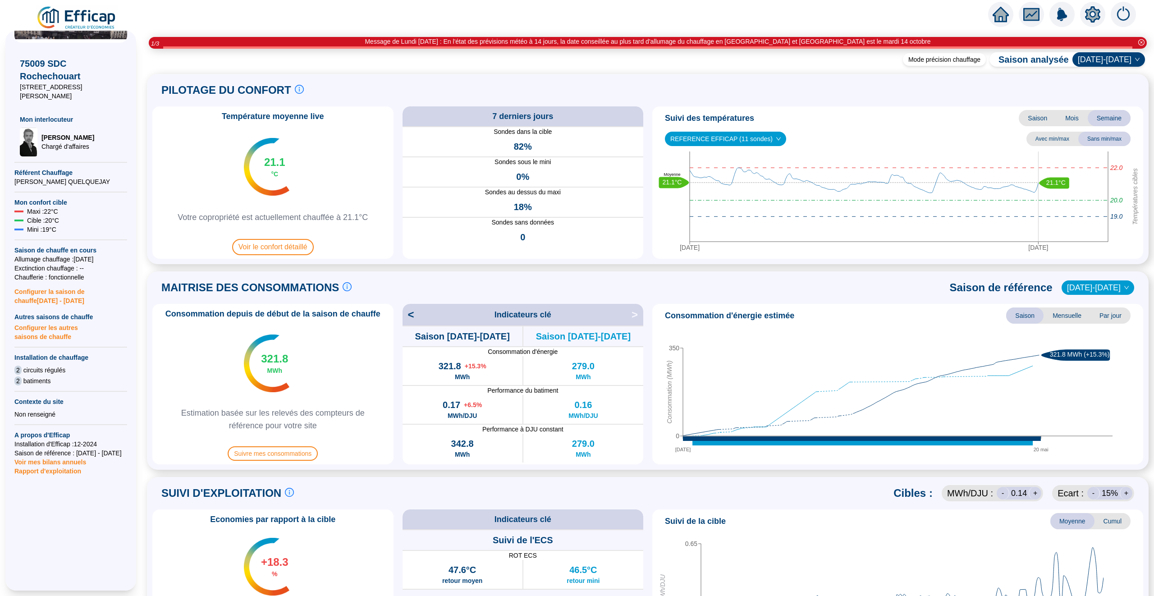
click at [57, 331] on span "Configurer les autres saisons de chauffe" at bounding box center [70, 332] width 113 height 20
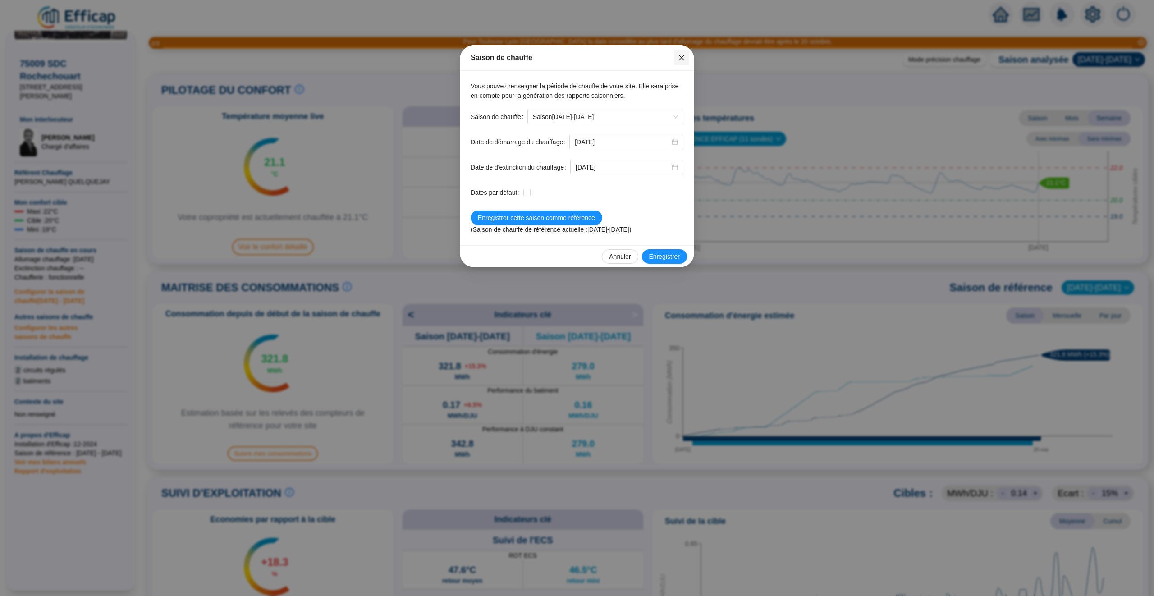
click at [688, 55] on span "Fermer" at bounding box center [682, 57] width 14 height 7
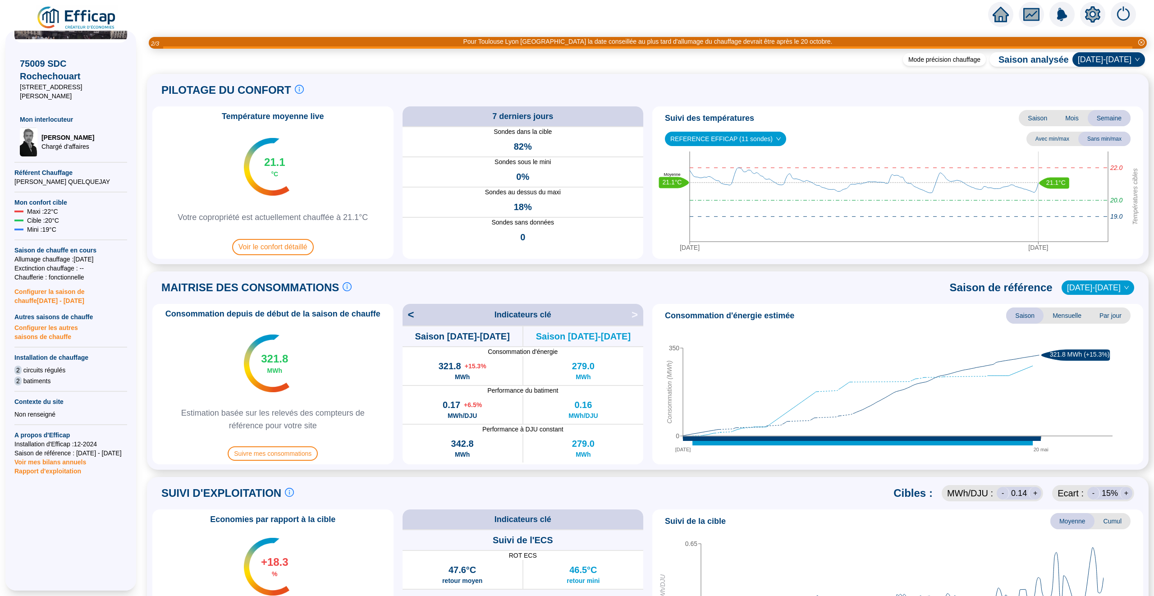
scroll to position [0, 0]
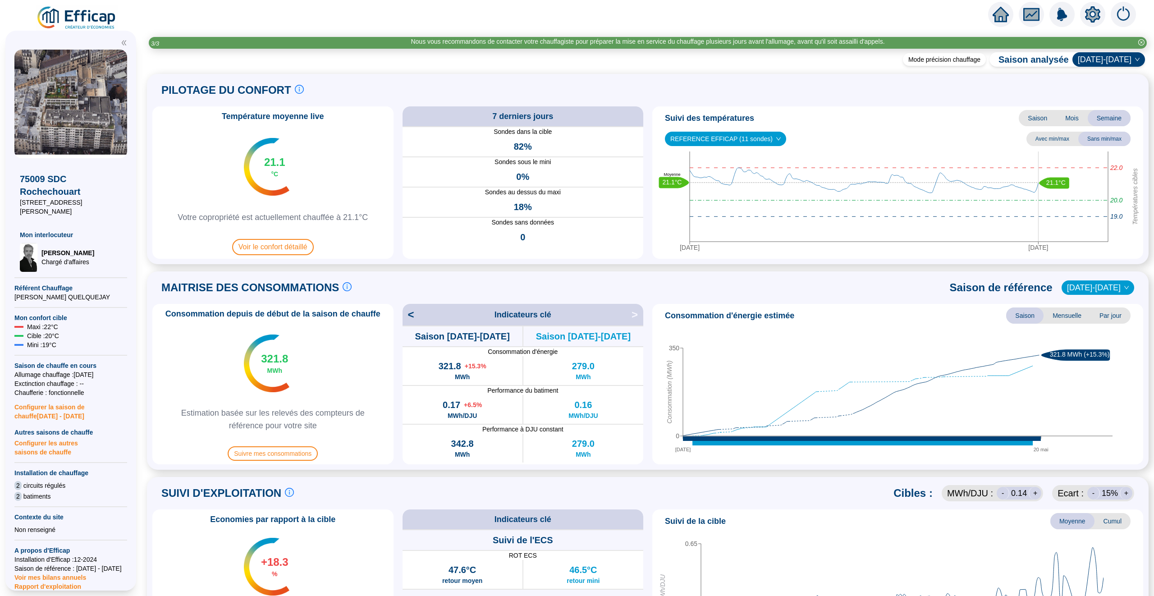
click at [66, 14] on img at bounding box center [77, 17] width 82 height 25
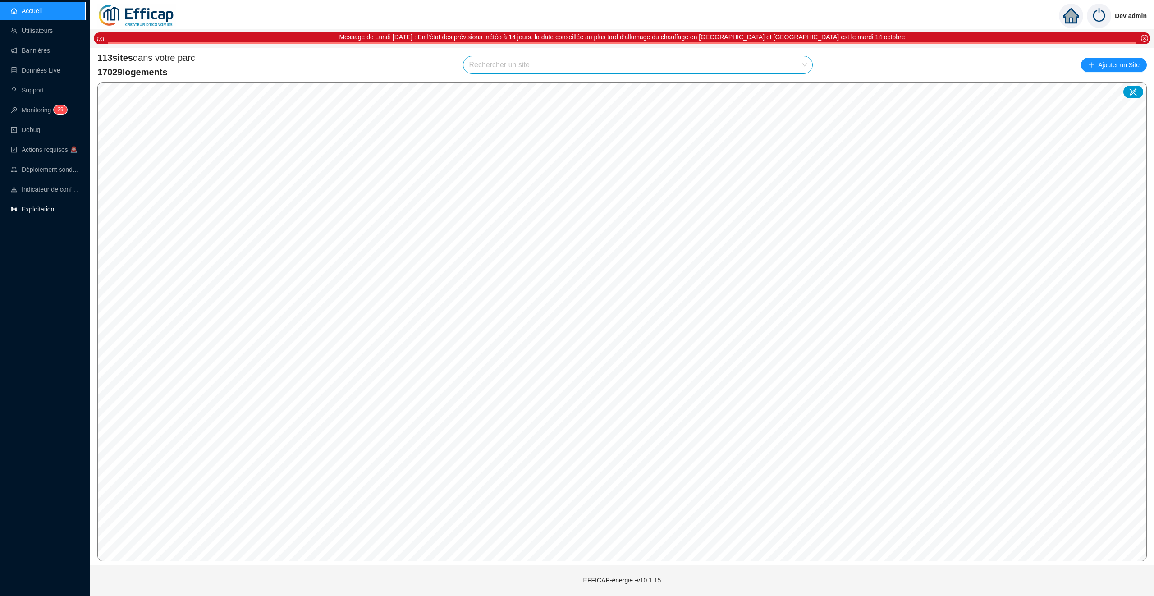
click at [30, 211] on link "Exploitation" at bounding box center [32, 209] width 43 height 7
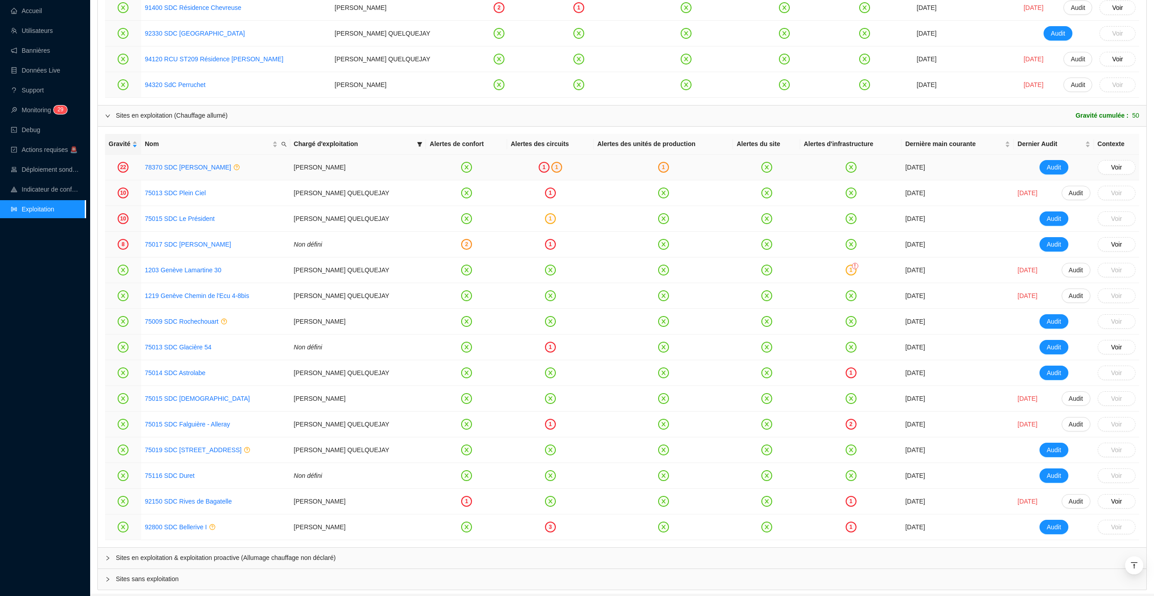
scroll to position [1018, 0]
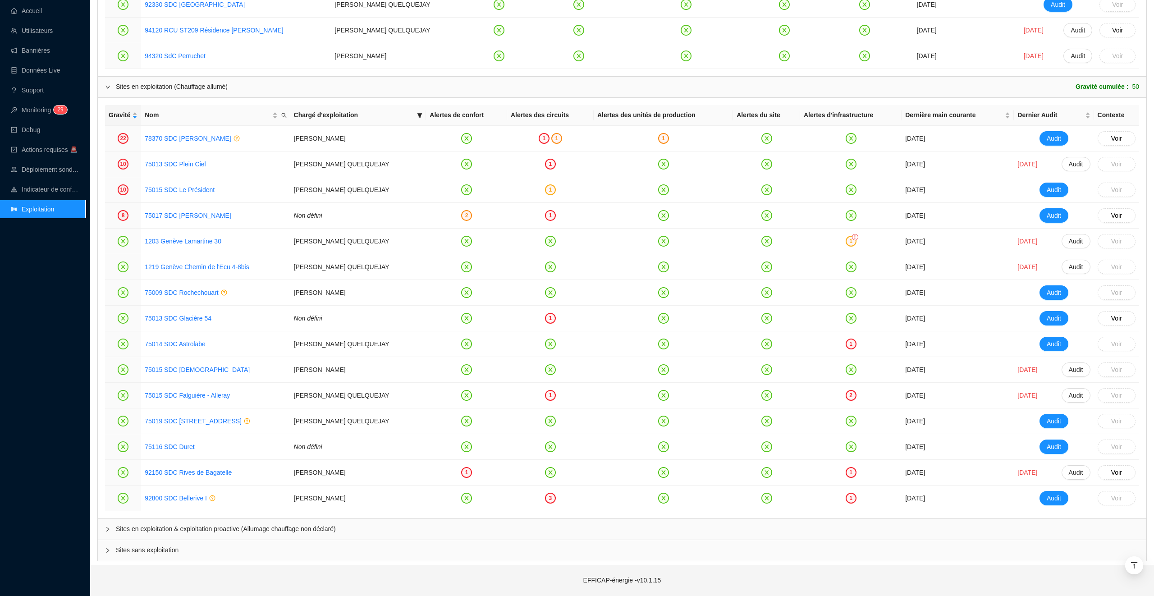
click at [186, 536] on div "Sites en exploitation & exploitation proactive (Allumage chauffage non déclaré)" at bounding box center [622, 529] width 1049 height 21
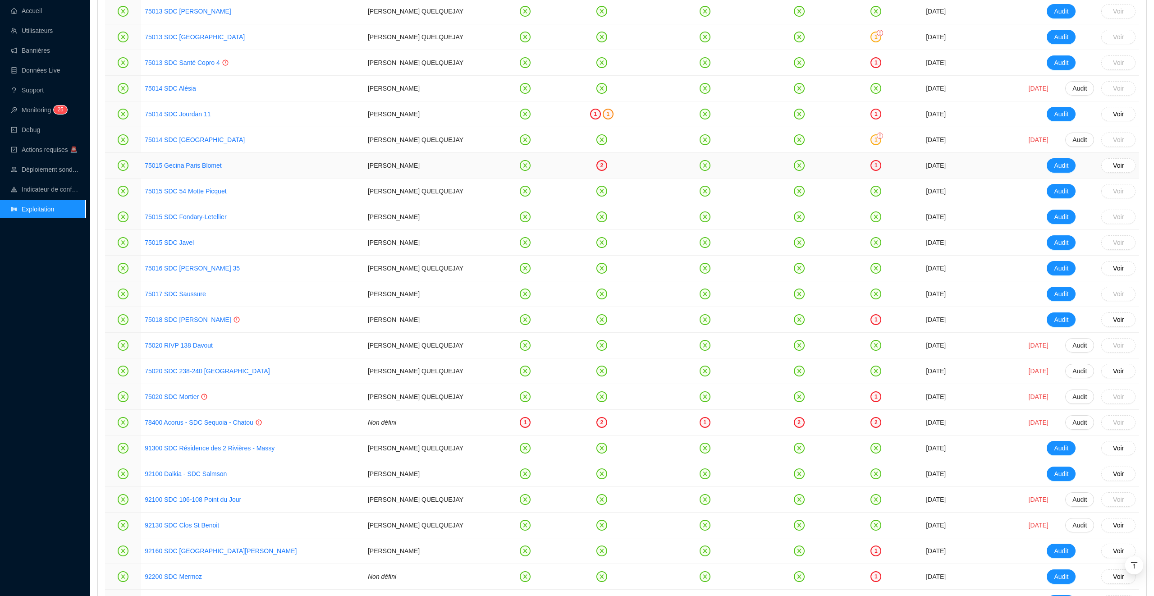
scroll to position [1623, 0]
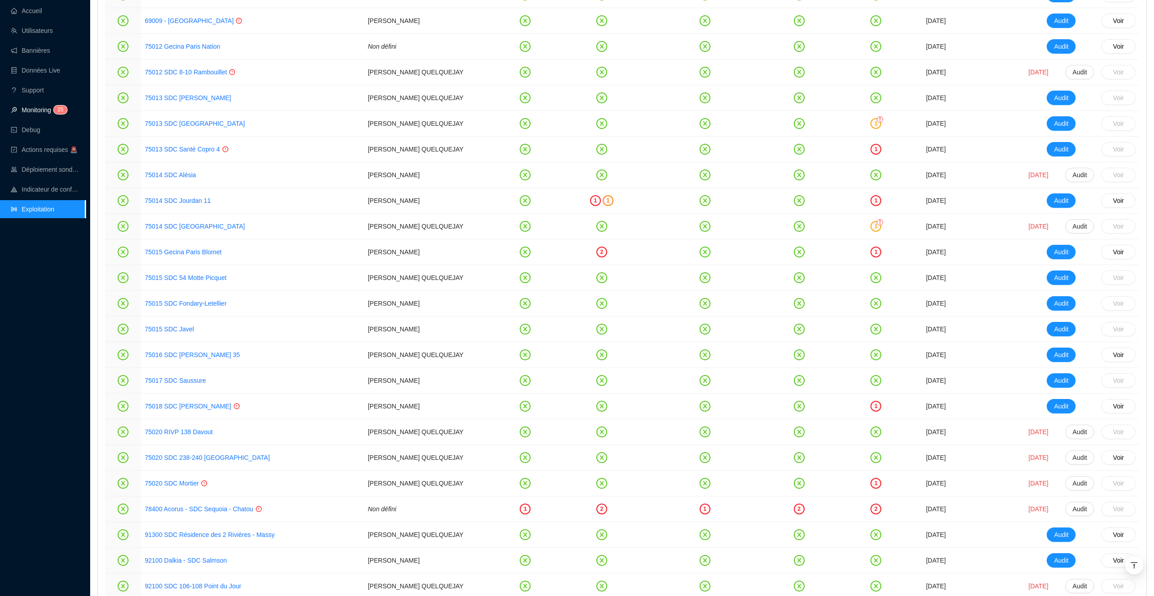
click at [53, 111] on span "2 5" at bounding box center [57, 110] width 13 height 7
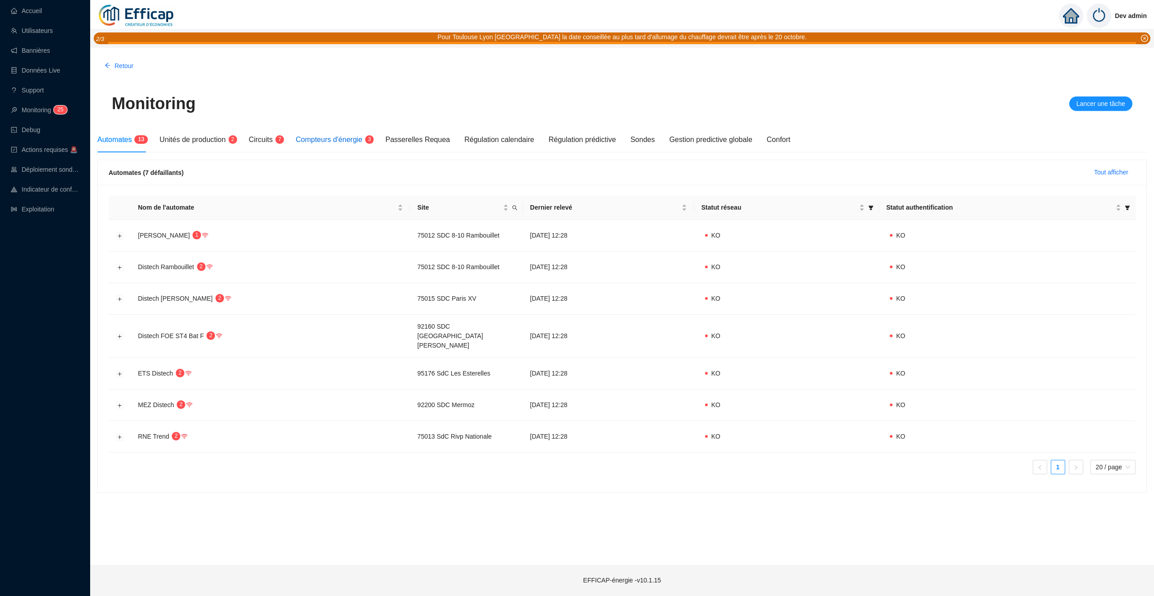
click at [340, 145] on div "Compteurs d'énergie 3" at bounding box center [333, 139] width 75 height 11
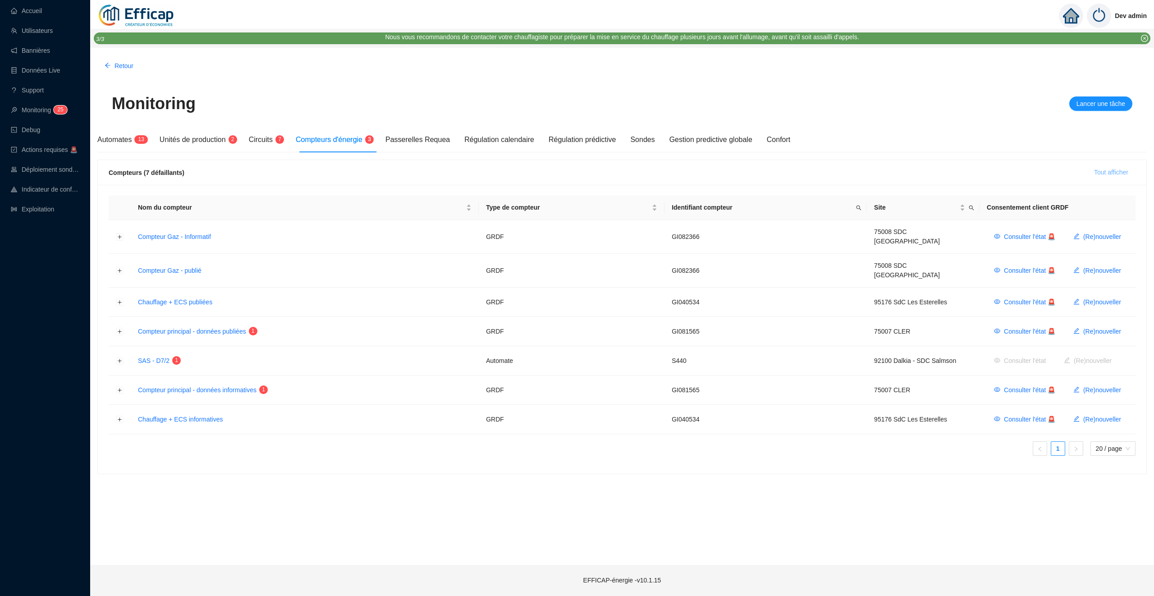
click at [1102, 170] on span "Tout afficher" at bounding box center [1112, 172] width 34 height 9
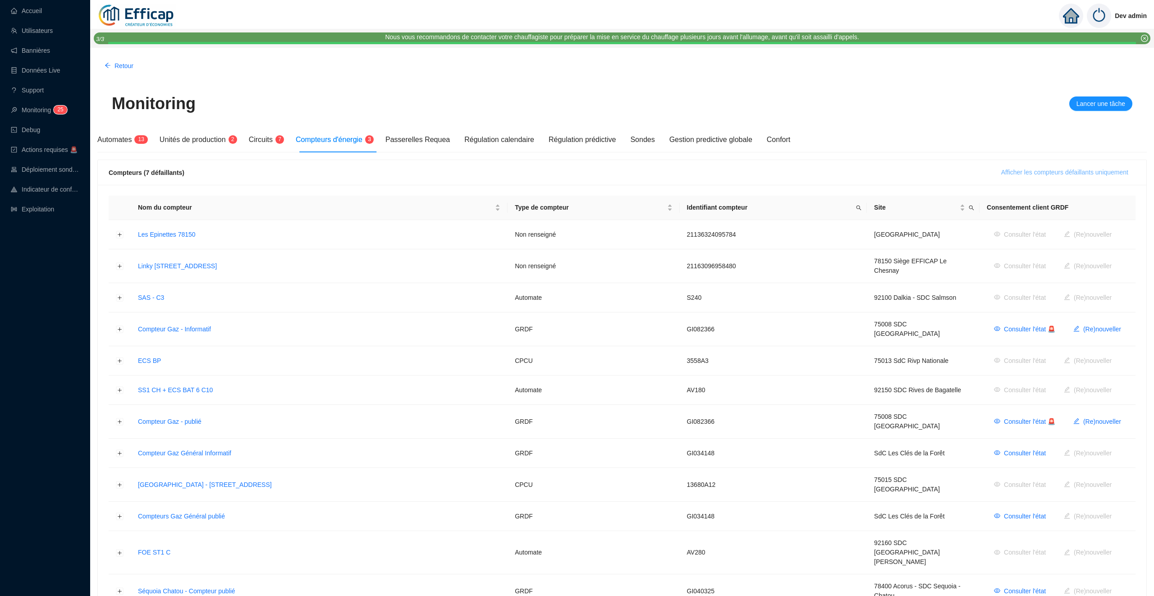
click at [1102, 170] on span "Afficher les compteurs défaillants uniquement" at bounding box center [1065, 172] width 127 height 9
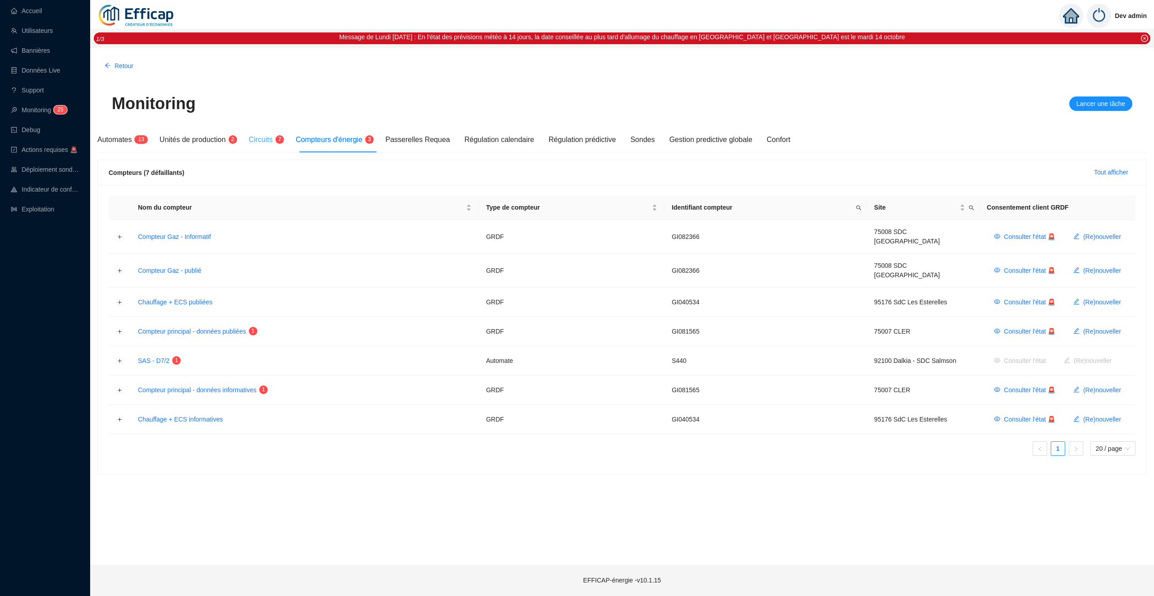
click at [268, 132] on div "Circuits 7" at bounding box center [265, 139] width 32 height 25
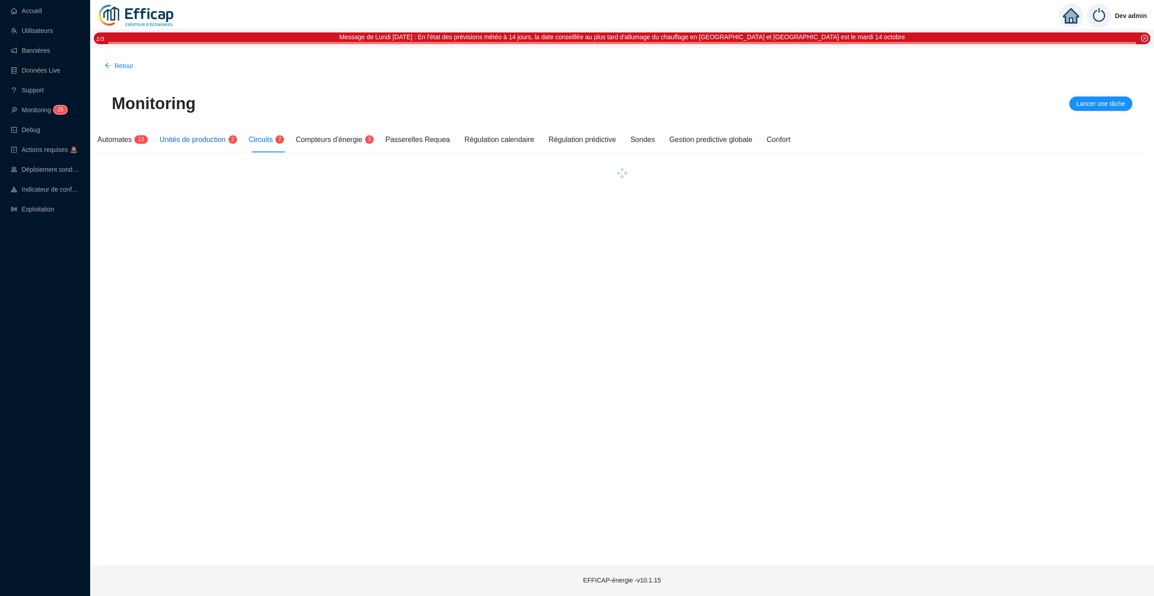
click at [211, 140] on span "Unités de production" at bounding box center [193, 140] width 66 height 8
click at [130, 140] on span "Automates" at bounding box center [114, 140] width 34 height 8
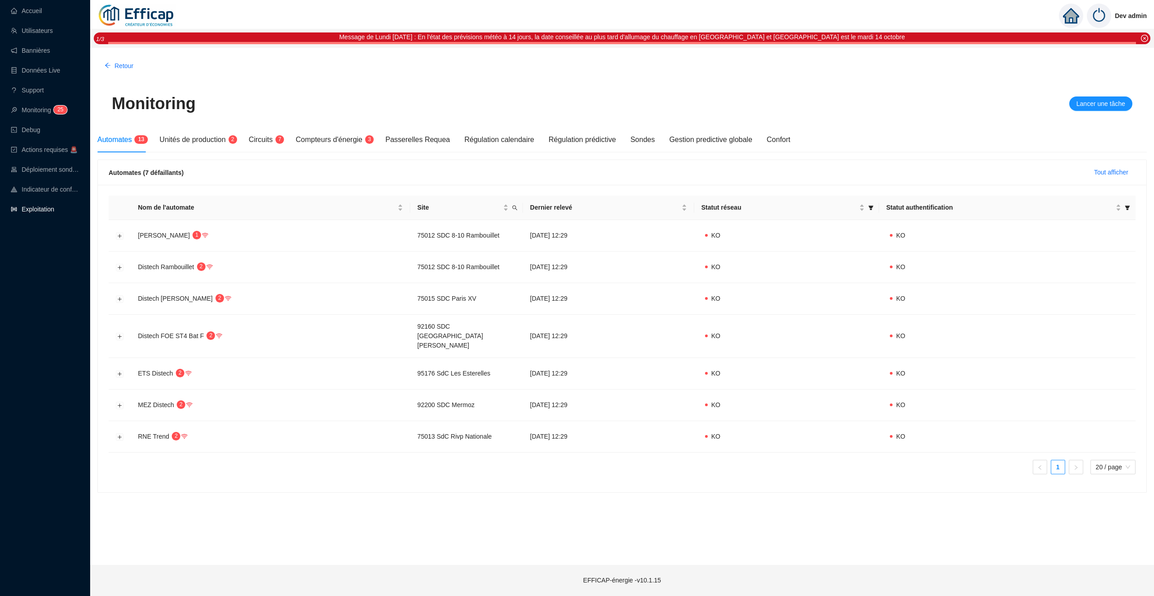
click at [42, 213] on link "Exploitation" at bounding box center [32, 209] width 43 height 7
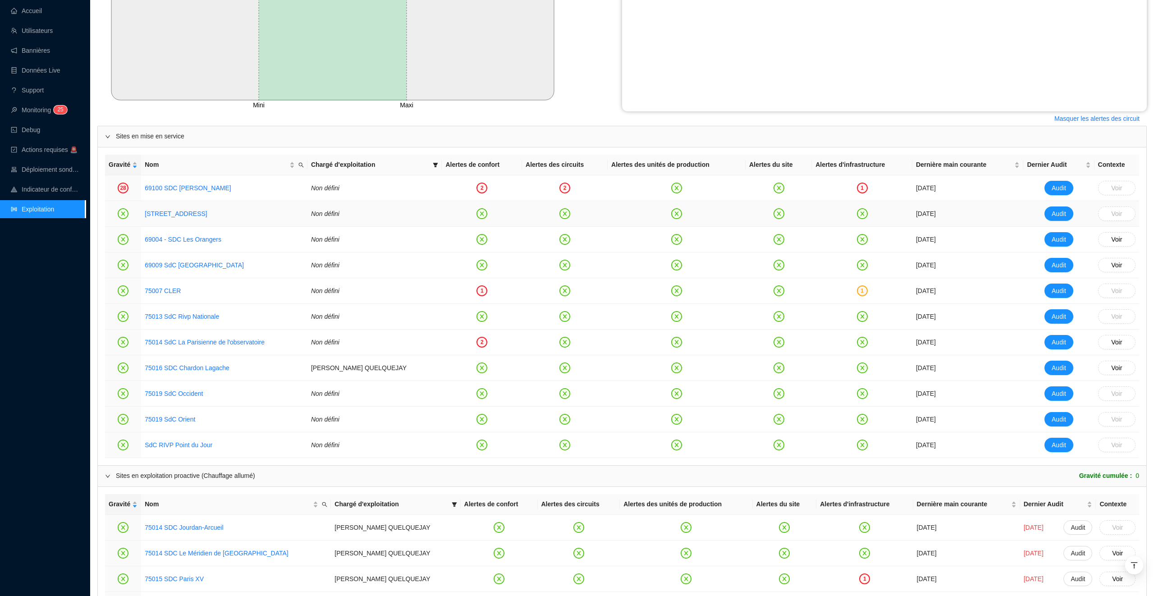
scroll to position [477, 0]
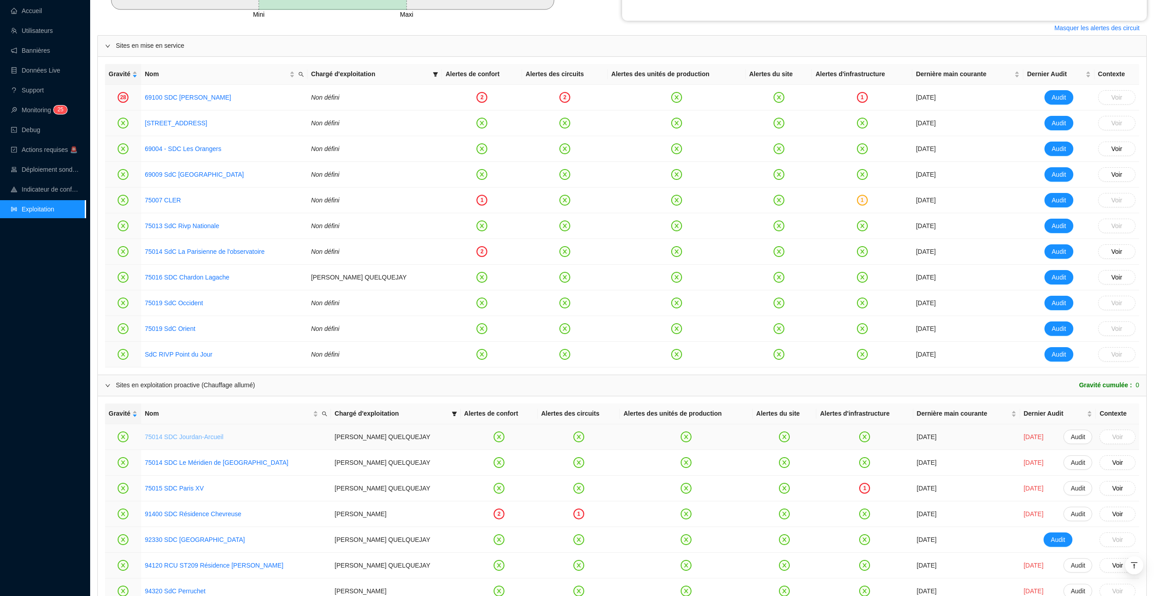
click at [200, 439] on link "75014 SDC Jourdan-Arcueil" at bounding box center [184, 436] width 78 height 7
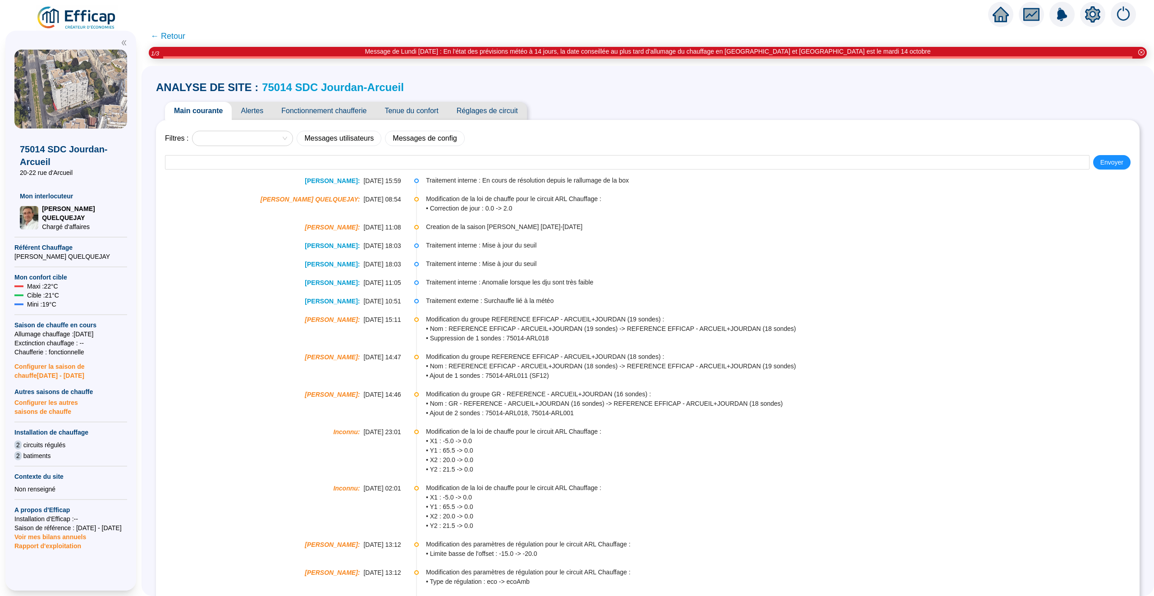
click at [413, 116] on span "Tenue du confort" at bounding box center [412, 111] width 72 height 18
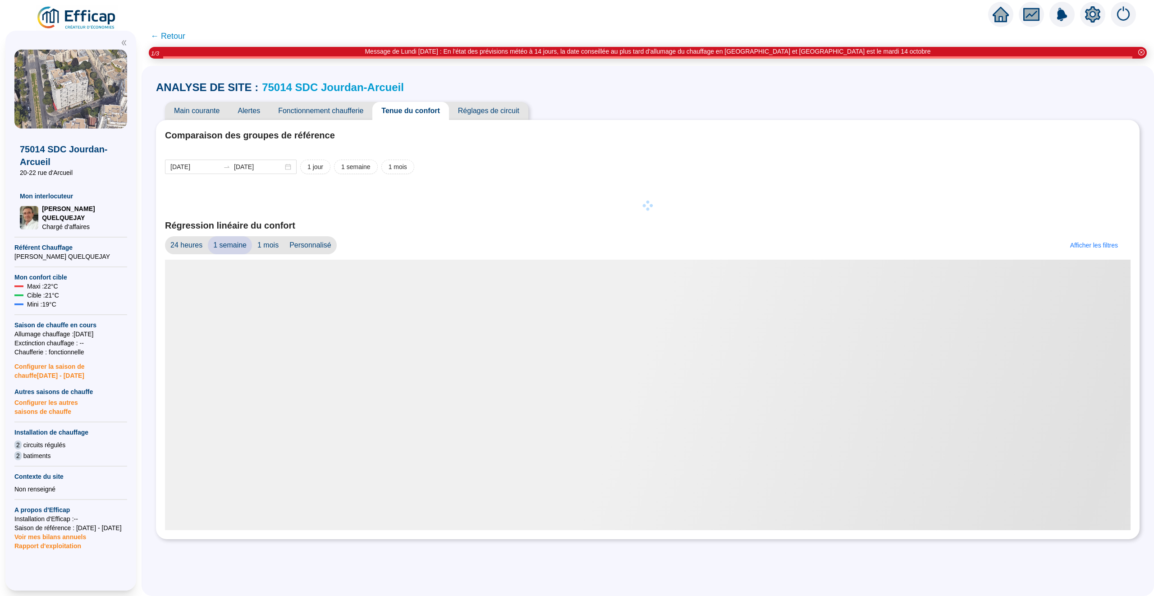
click at [496, 112] on span "Réglages de circuit" at bounding box center [488, 111] width 79 height 18
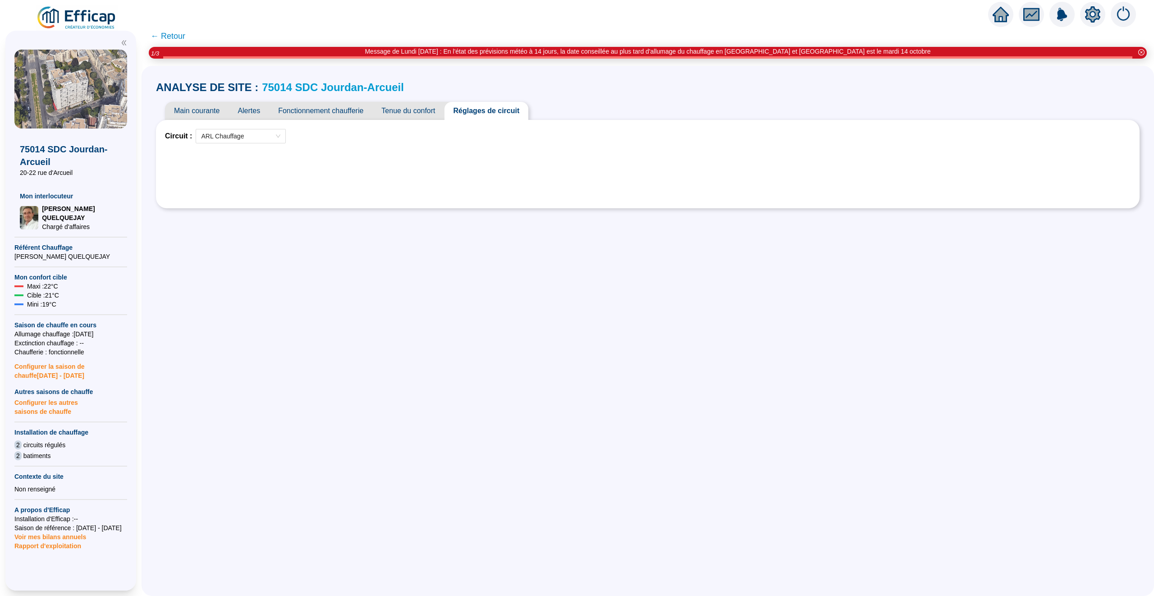
click at [348, 112] on span "Fonctionnement chaufferie" at bounding box center [320, 111] width 103 height 18
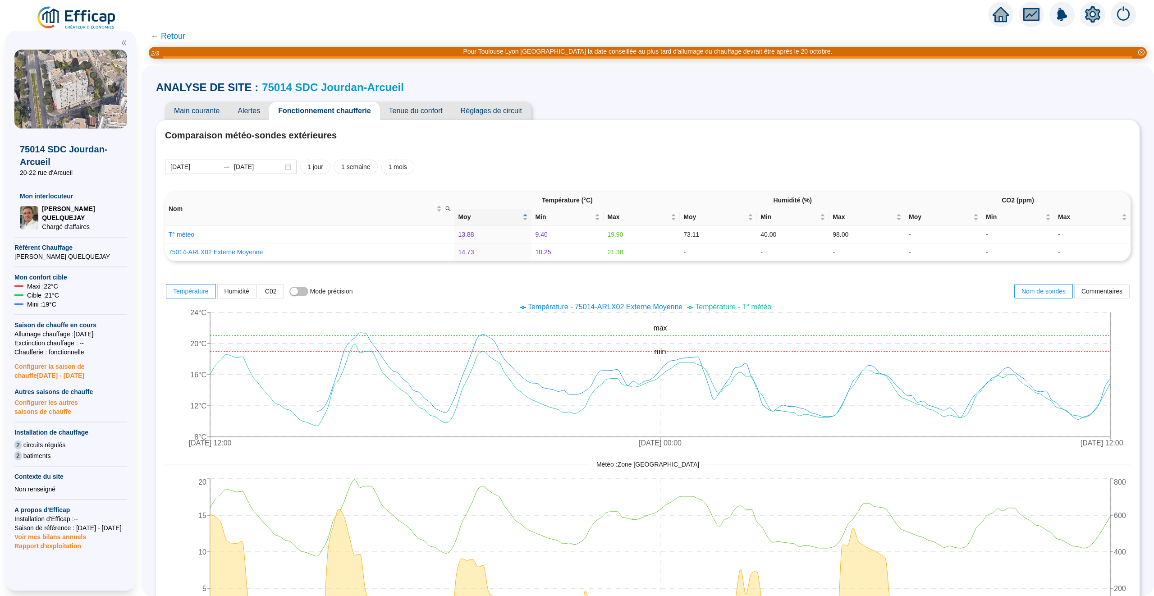
click at [296, 85] on link "75014 SDC Jourdan-Arcueil" at bounding box center [333, 87] width 142 height 12
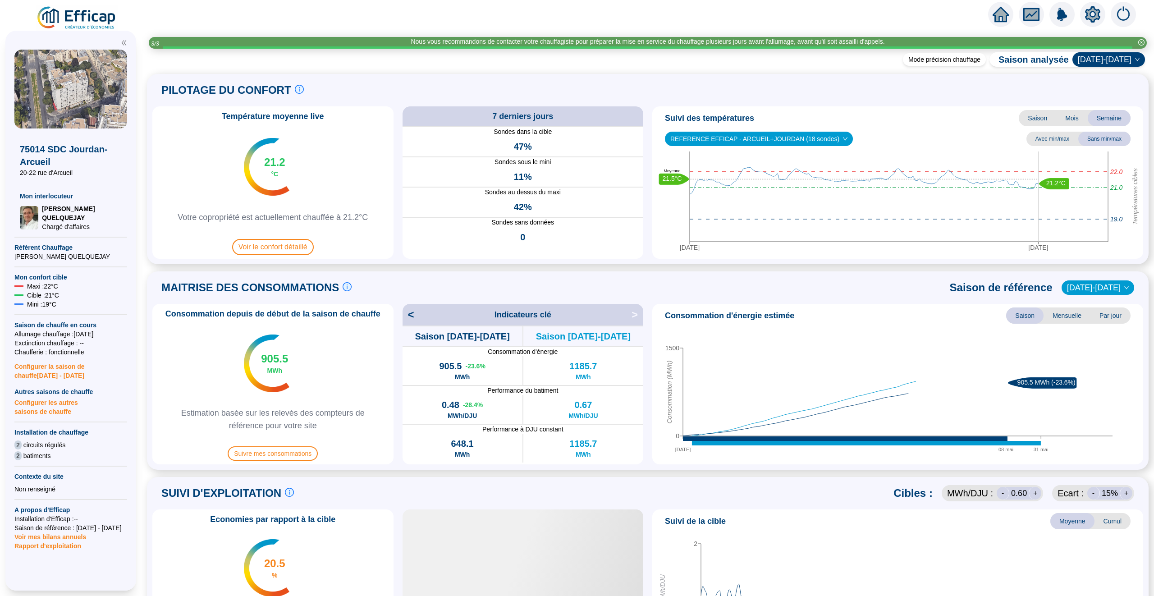
scroll to position [420, 0]
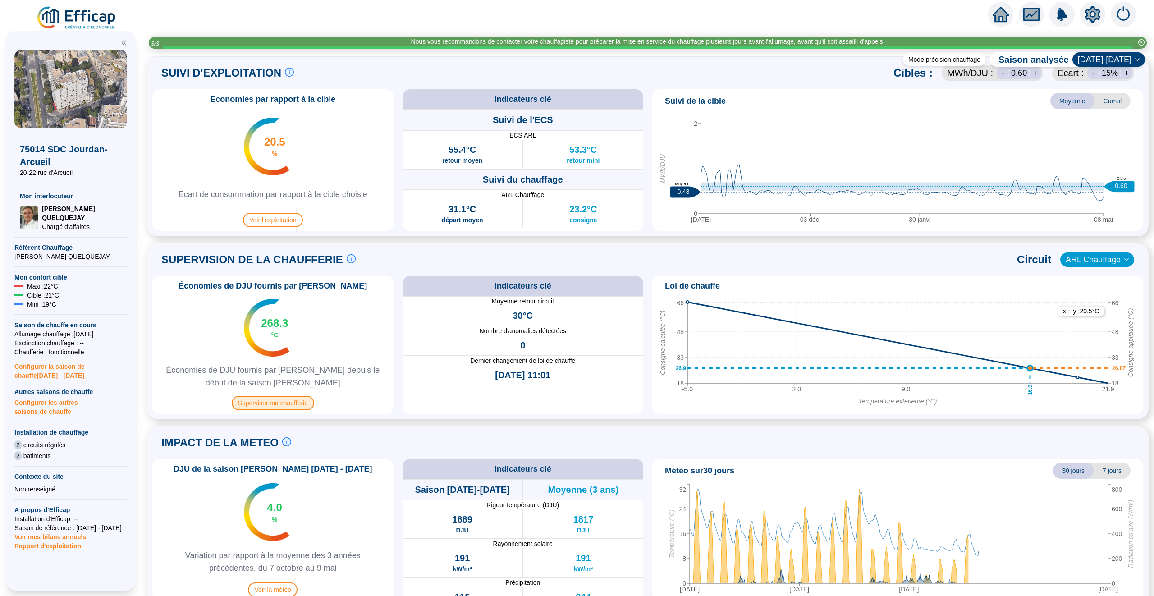
click at [299, 404] on span "Superviser ma chaufferie" at bounding box center [273, 403] width 83 height 14
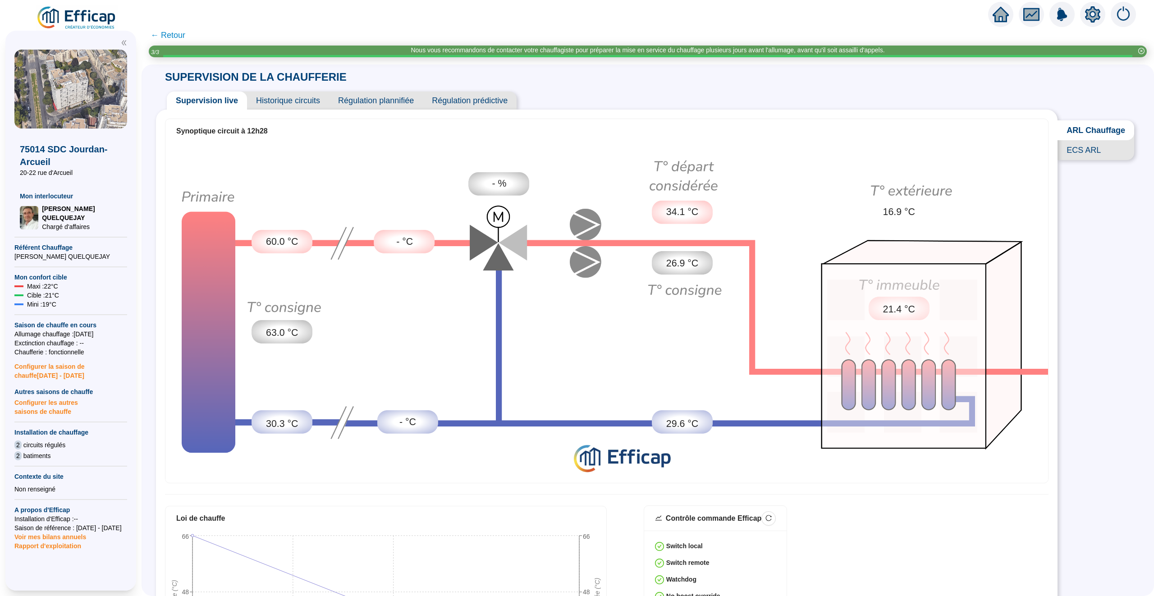
click at [294, 101] on span "Historique circuits" at bounding box center [288, 101] width 82 height 18
